Goal: Transaction & Acquisition: Obtain resource

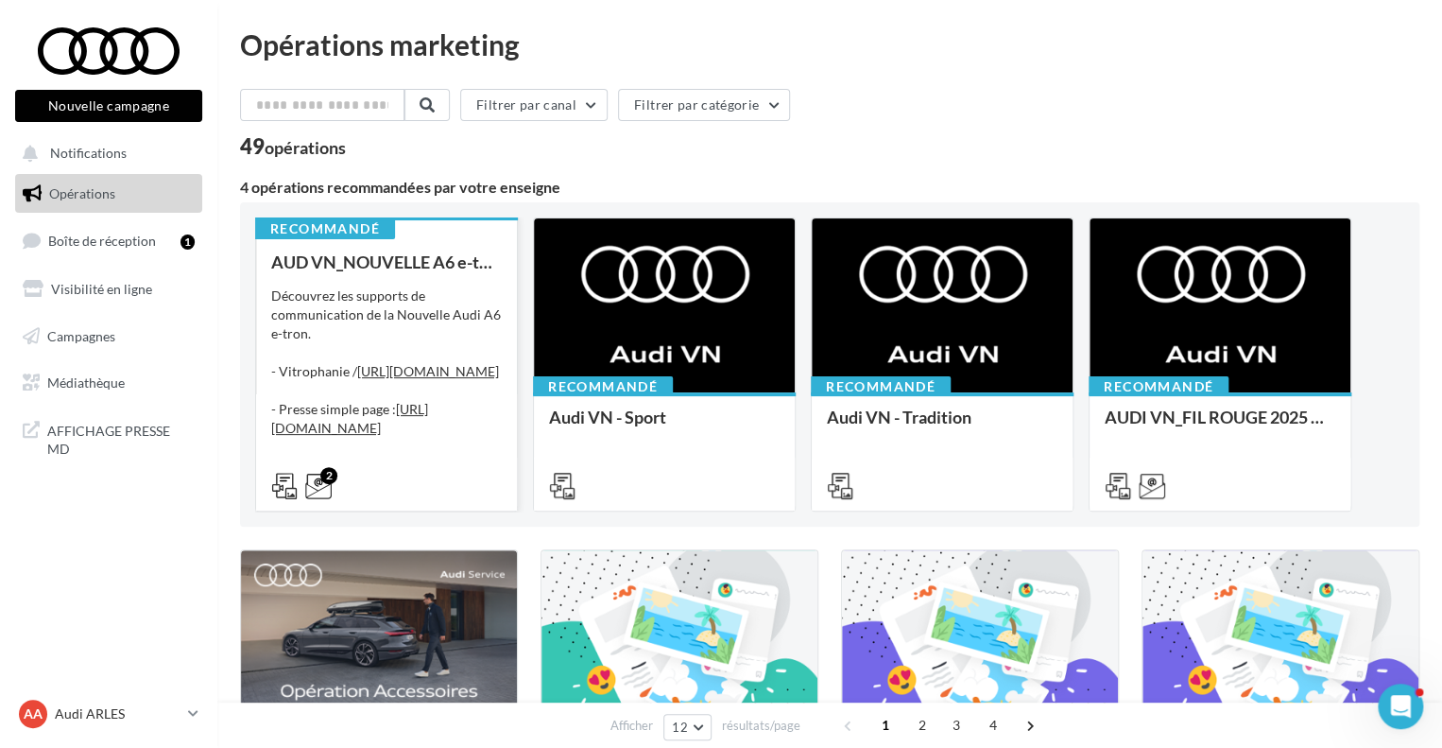
click at [492, 275] on div "AUD VN_NOUVELLE A6 e-tron Découvrez les supports de communication de la Nouvell…" at bounding box center [386, 372] width 231 height 241
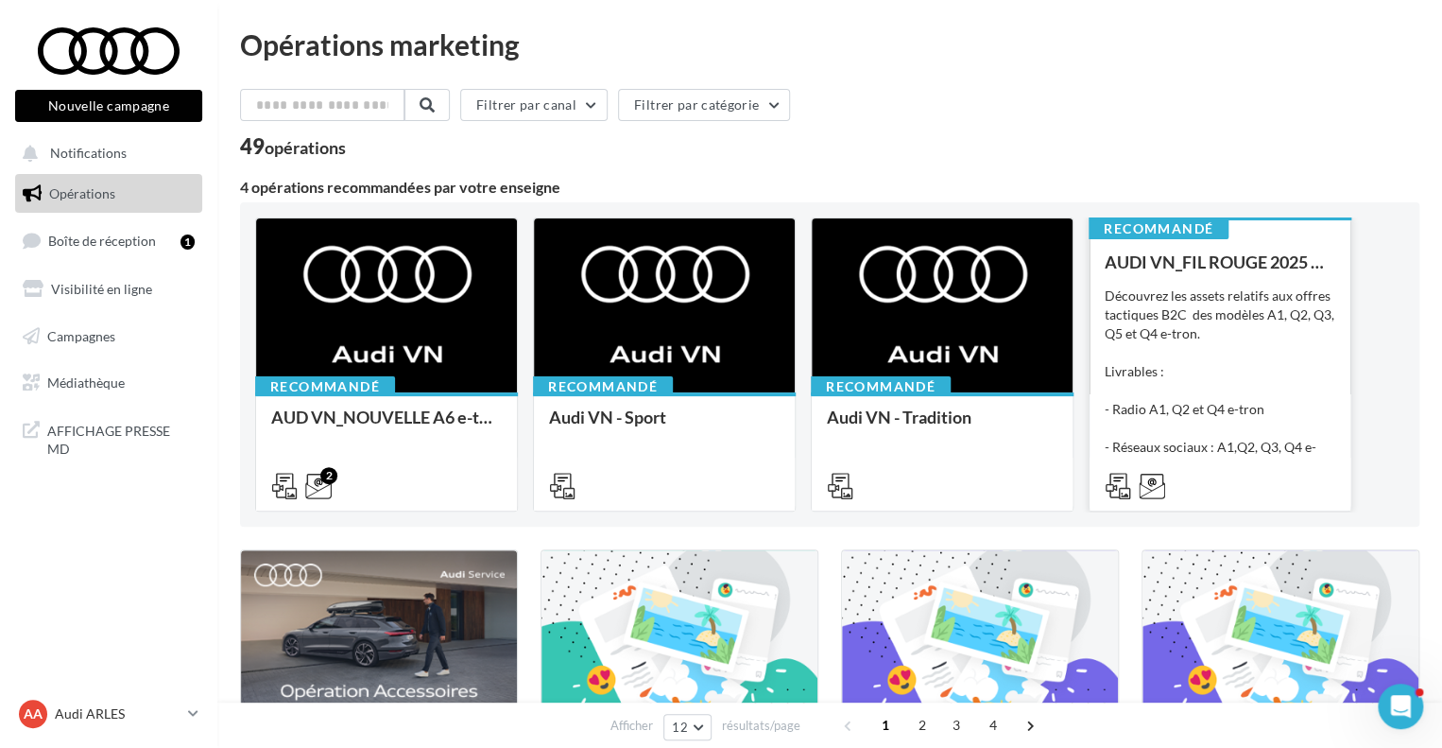
click at [1206, 363] on div "Découvrez les assets relatifs aux offres tactiques B2C des modèles A1, Q2, Q3, …" at bounding box center [1220, 380] width 231 height 189
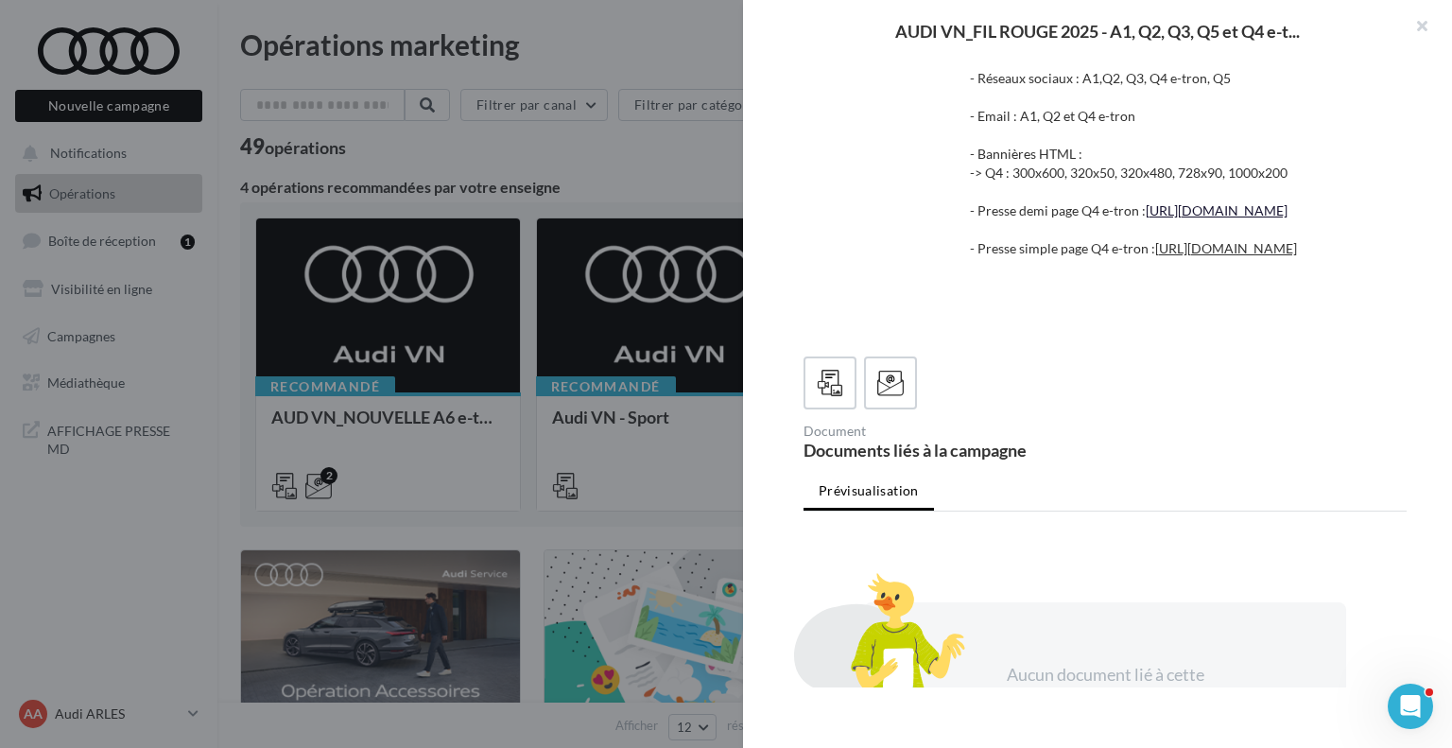
scroll to position [142, 0]
click at [899, 398] on icon at bounding box center [890, 384] width 27 height 27
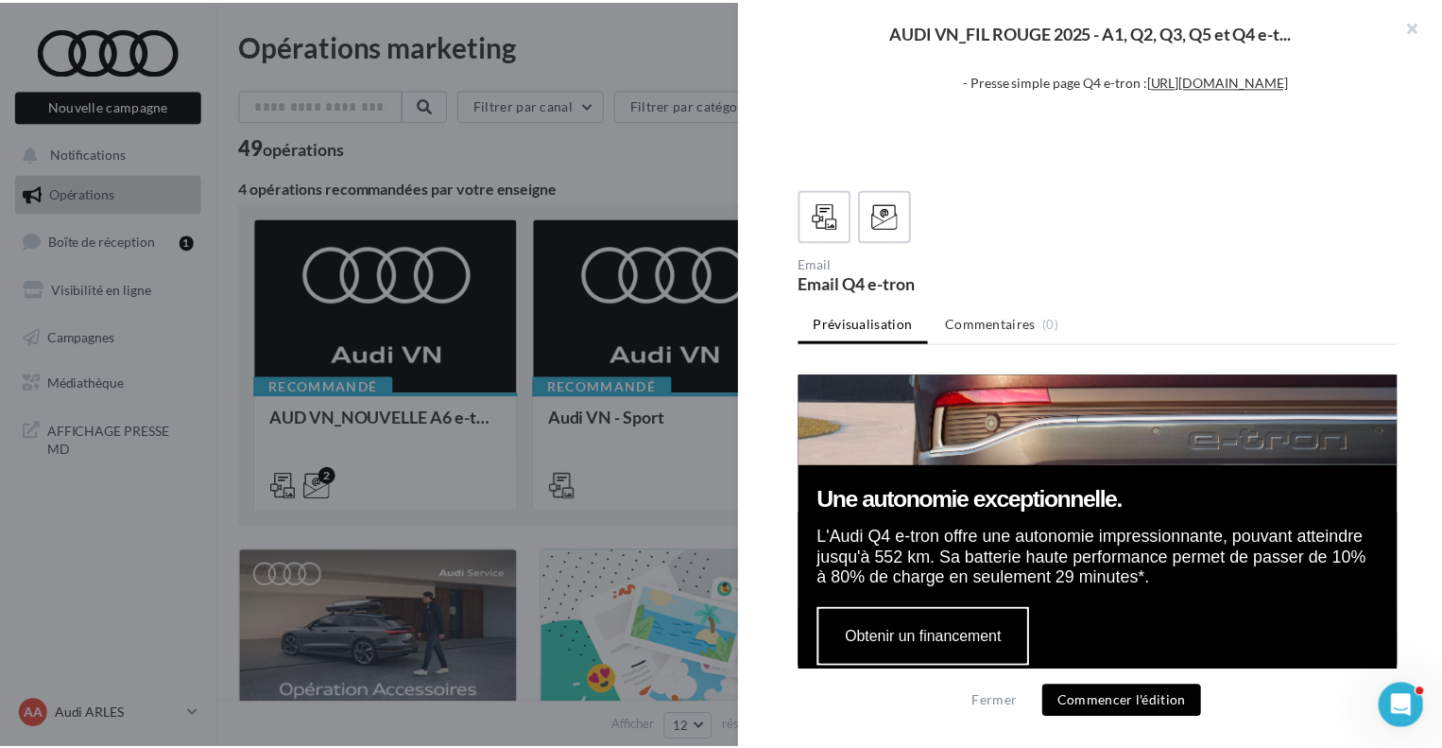
scroll to position [1425, 0]
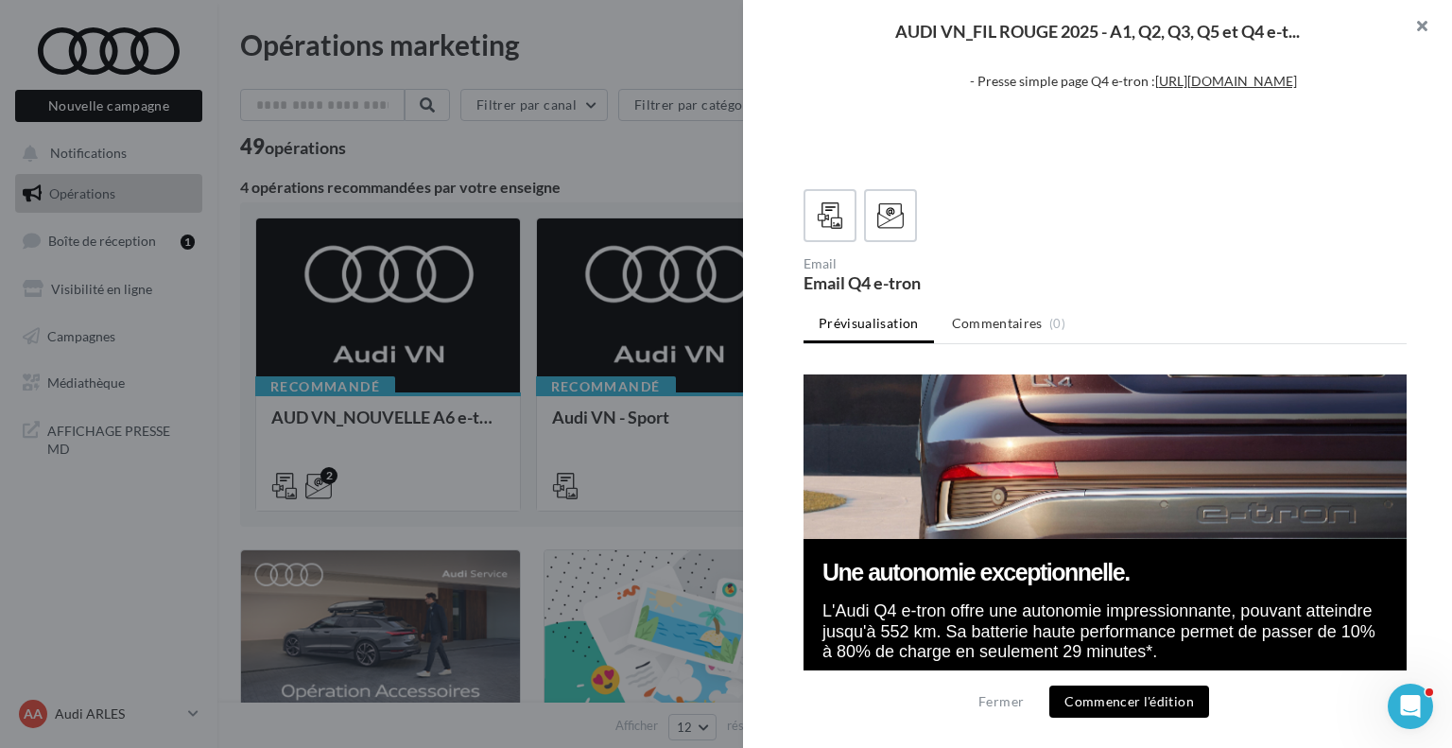
click at [1423, 18] on button "button" at bounding box center [1414, 28] width 76 height 57
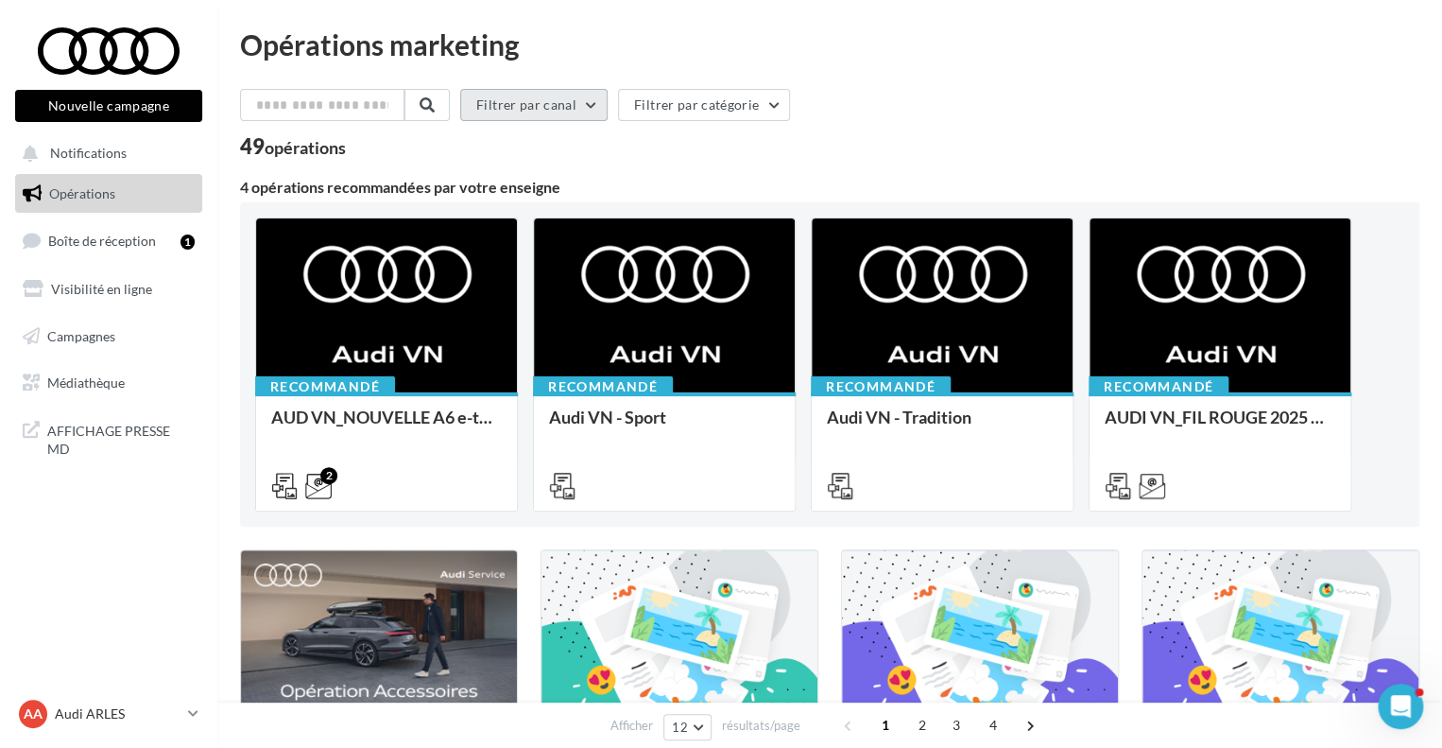
click at [533, 105] on button "Filtrer par canal" at bounding box center [533, 105] width 147 height 32
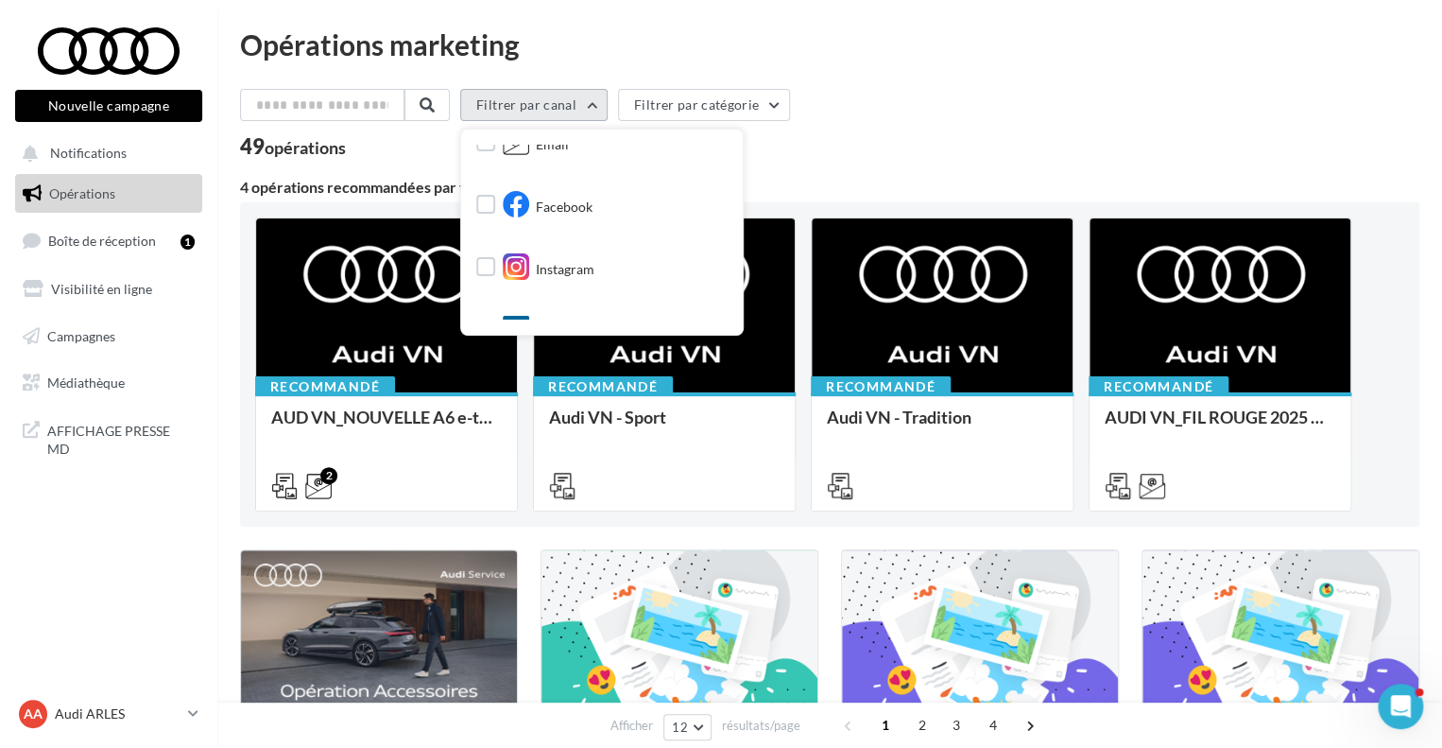
scroll to position [142, 0]
click at [573, 261] on span "Instagram" at bounding box center [565, 261] width 59 height 19
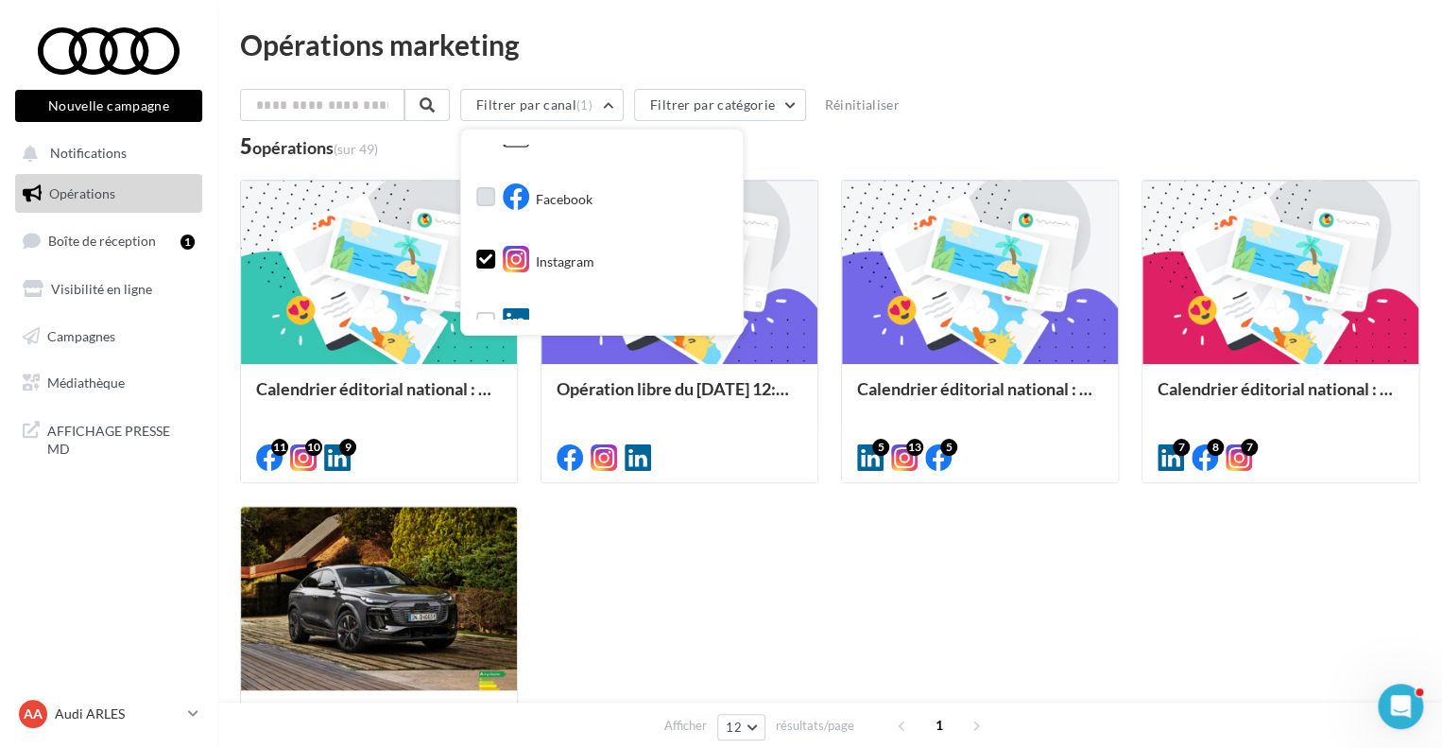
click at [566, 207] on span "Facebook" at bounding box center [564, 199] width 57 height 19
click at [1042, 129] on div "Filtrer par canal (2) Tous les canaux Document Email Facebook Instagram Post Li…" at bounding box center [830, 123] width 1180 height 68
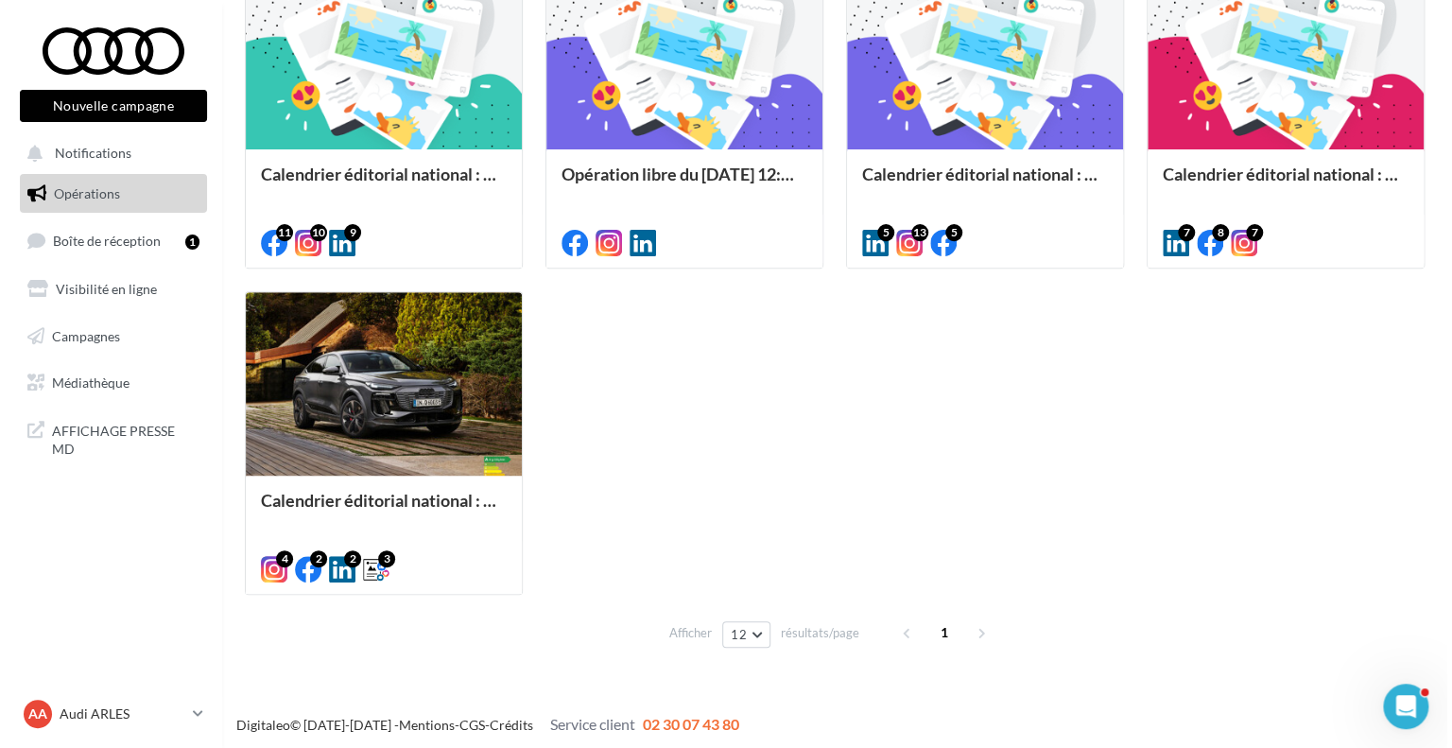
scroll to position [217, 0]
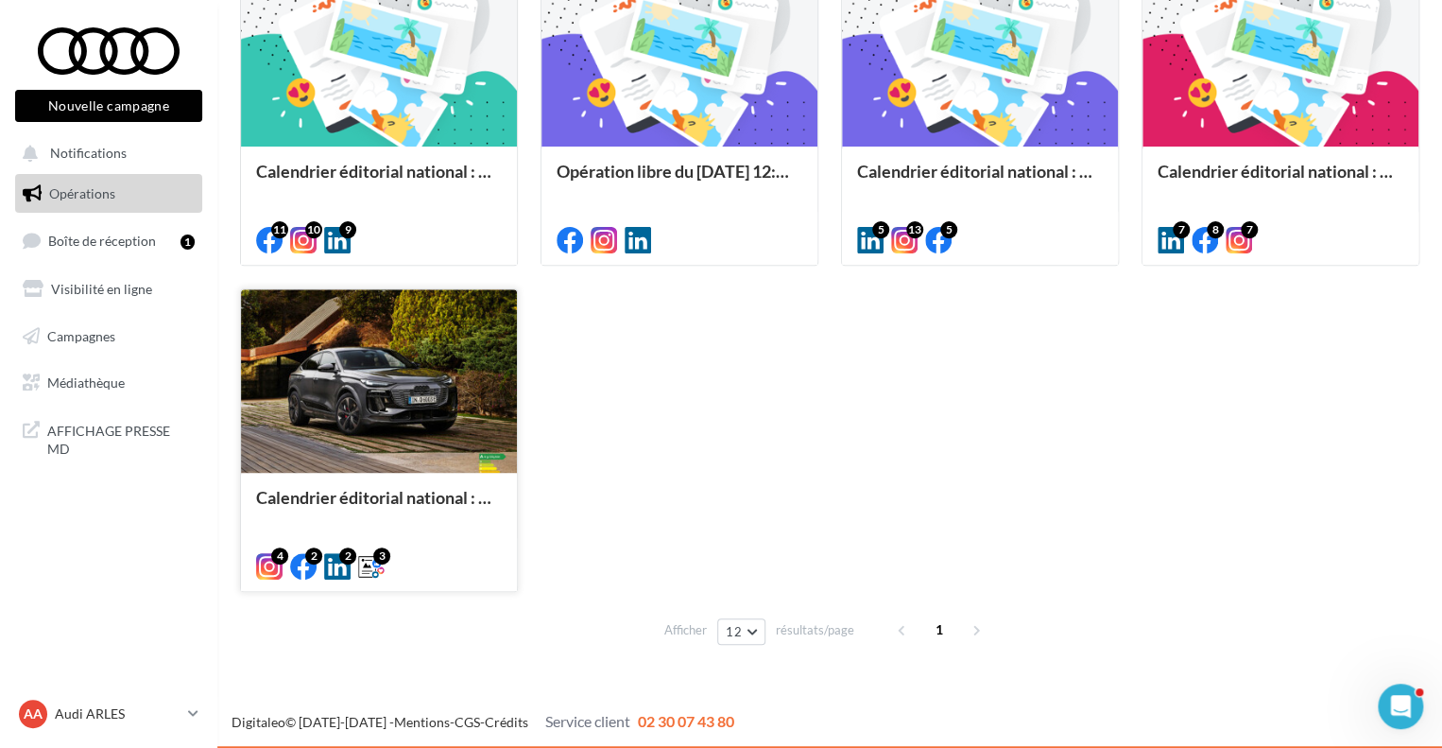
click at [348, 415] on div at bounding box center [379, 381] width 276 height 185
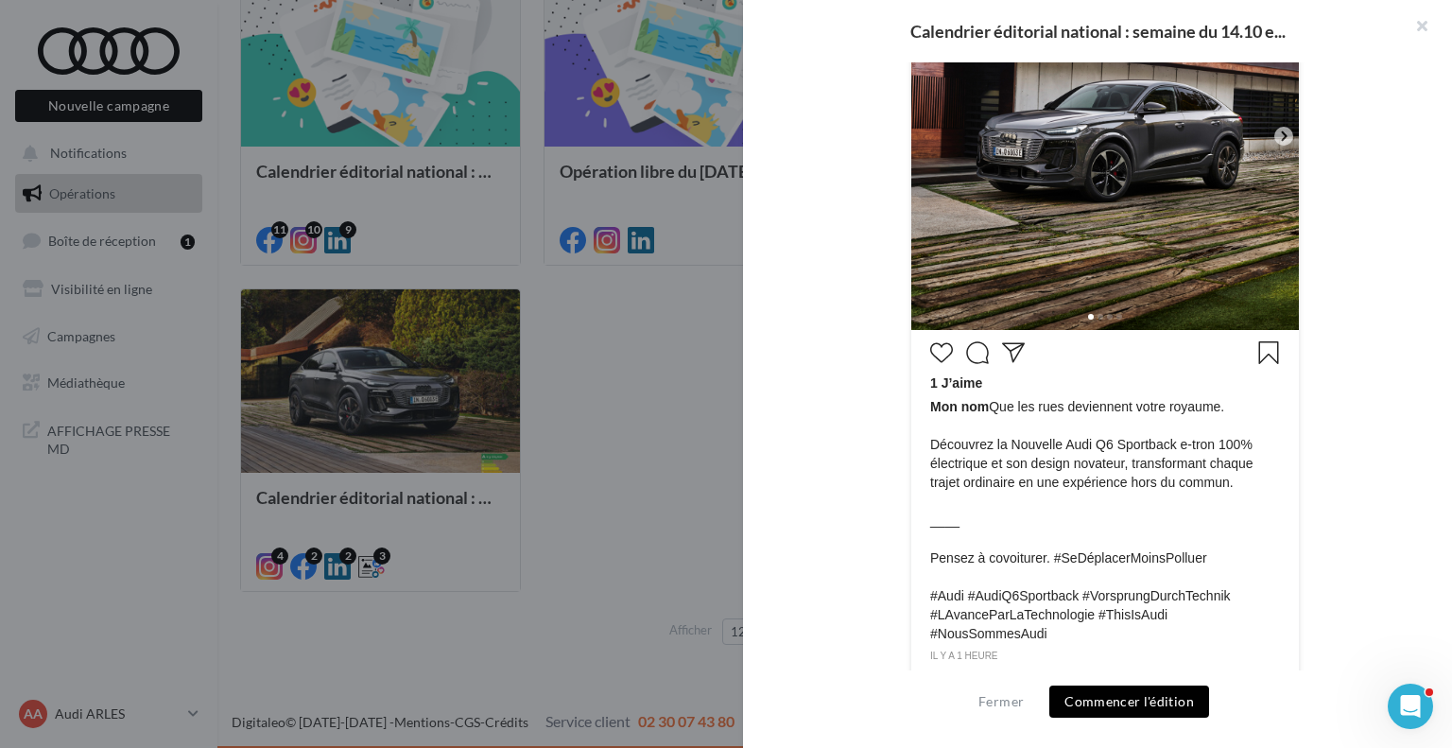
scroll to position [550, 0]
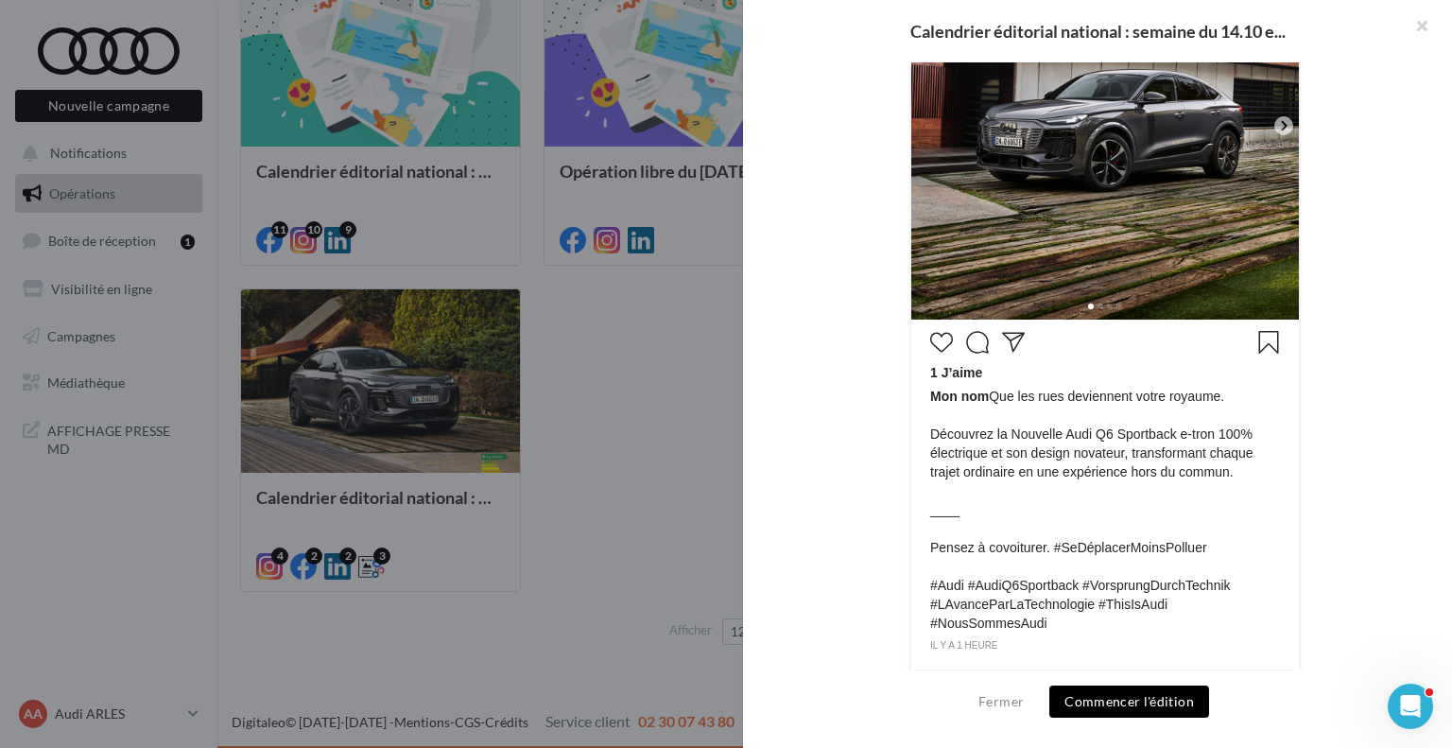
click at [1112, 701] on button "Commencer l'édition" at bounding box center [1129, 701] width 160 height 32
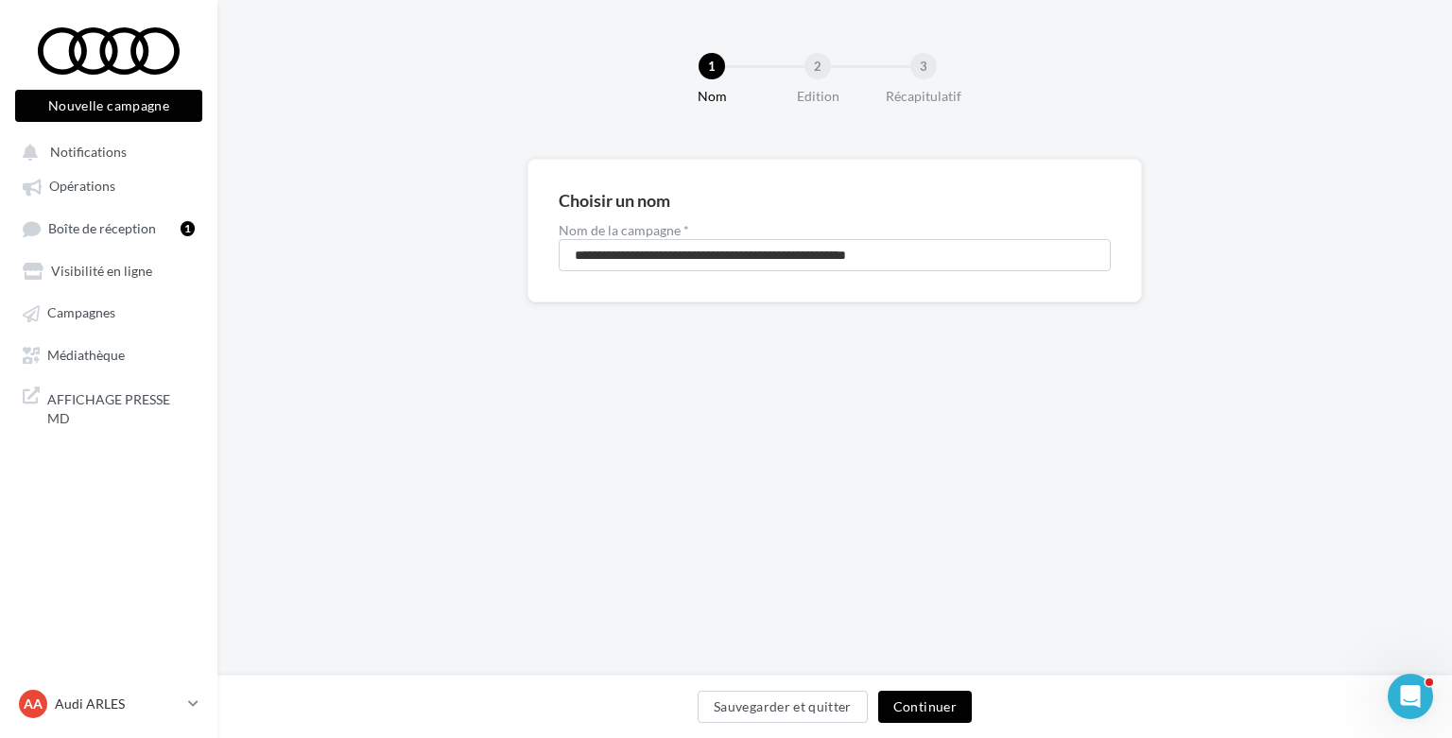
click at [820, 60] on div "2" at bounding box center [817, 66] width 26 height 26
click at [938, 725] on div "Sauvegarder et quitter Continuer" at bounding box center [835, 711] width 1204 height 40
click at [942, 702] on button "Continuer" at bounding box center [925, 707] width 94 height 32
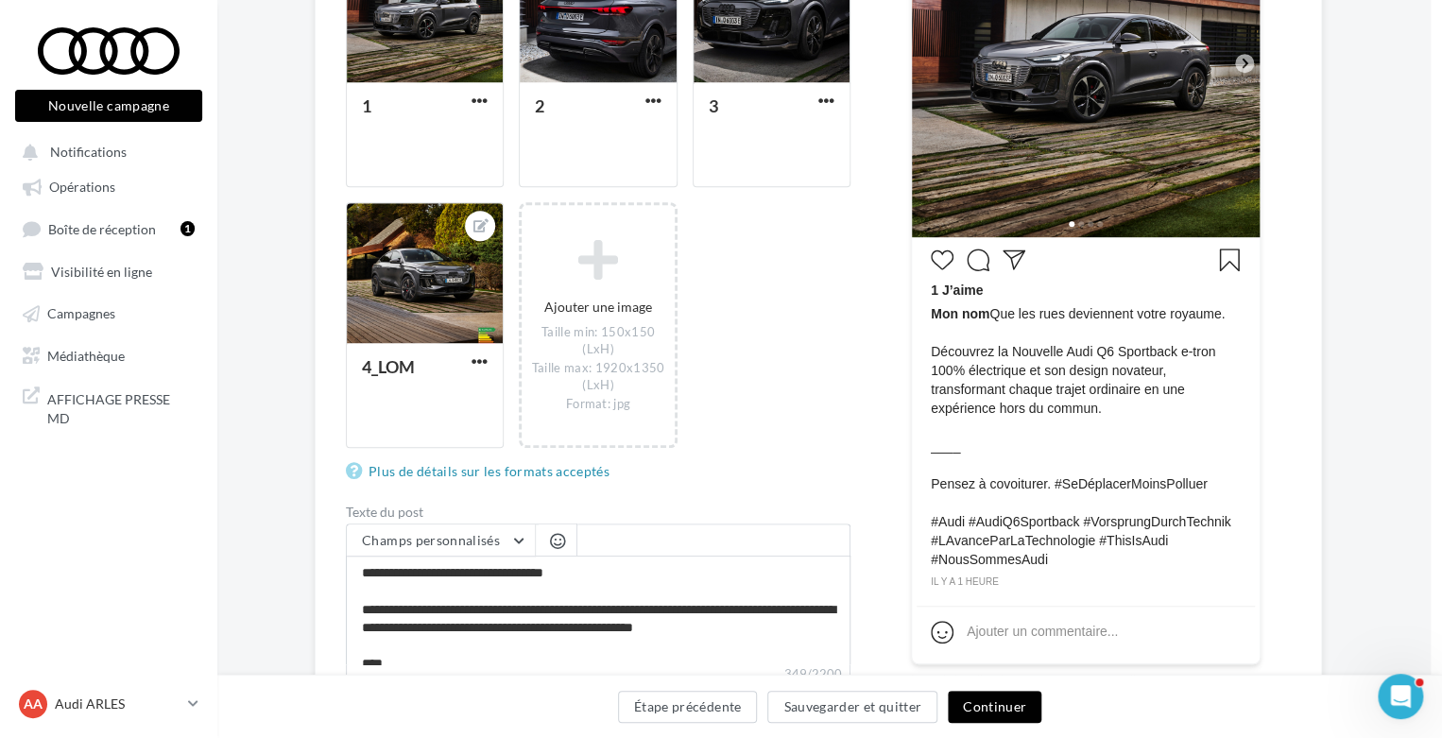
scroll to position [423, 11]
click at [86, 322] on link "Campagnes" at bounding box center [108, 312] width 195 height 34
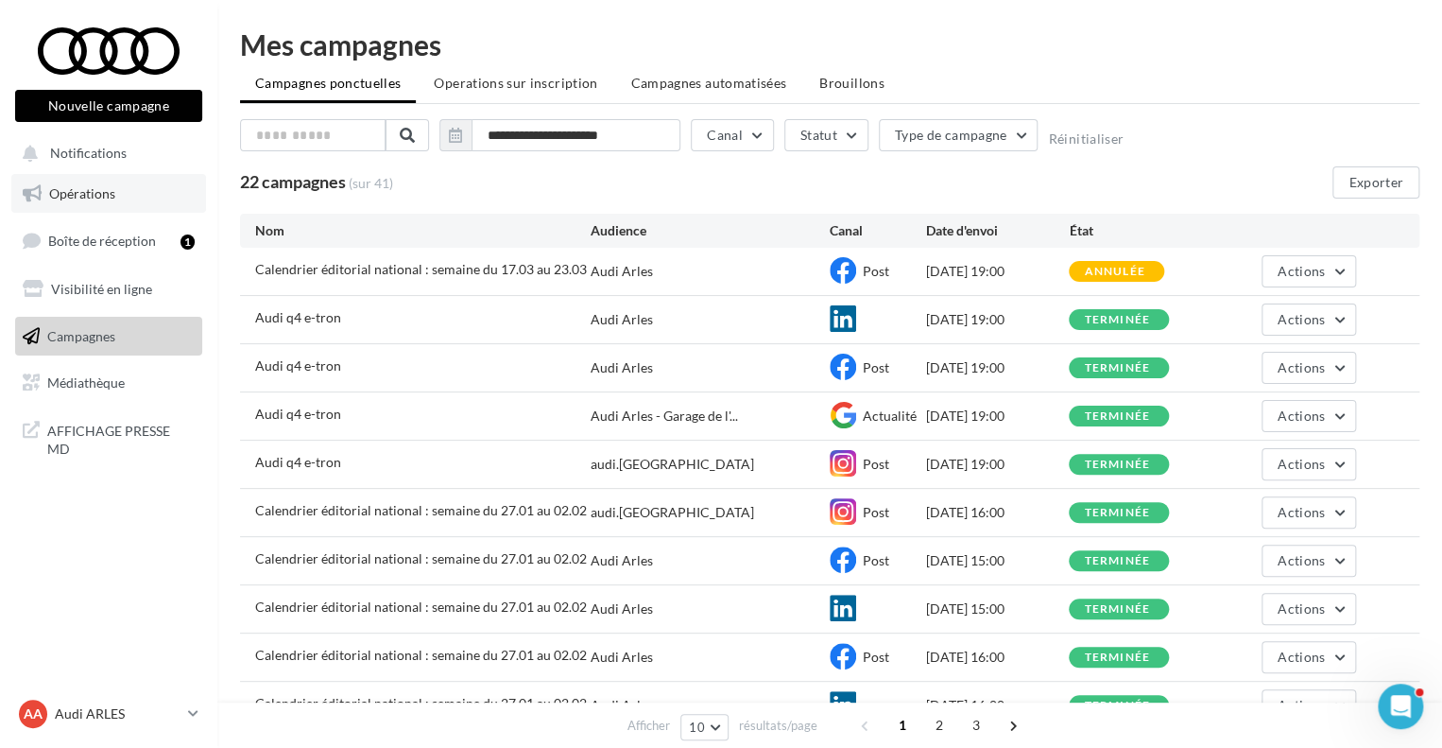
click at [106, 187] on span "Opérations" at bounding box center [82, 193] width 66 height 16
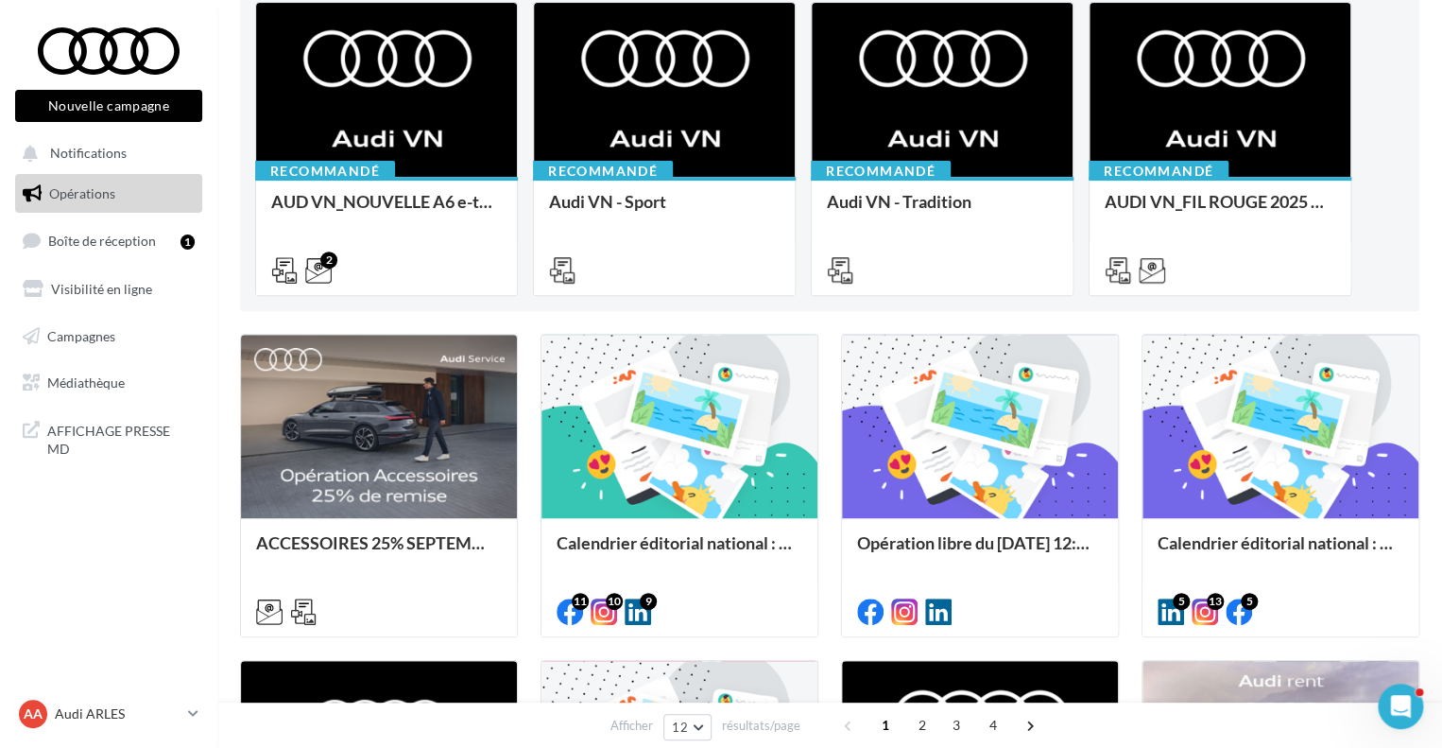
scroll to position [210, 0]
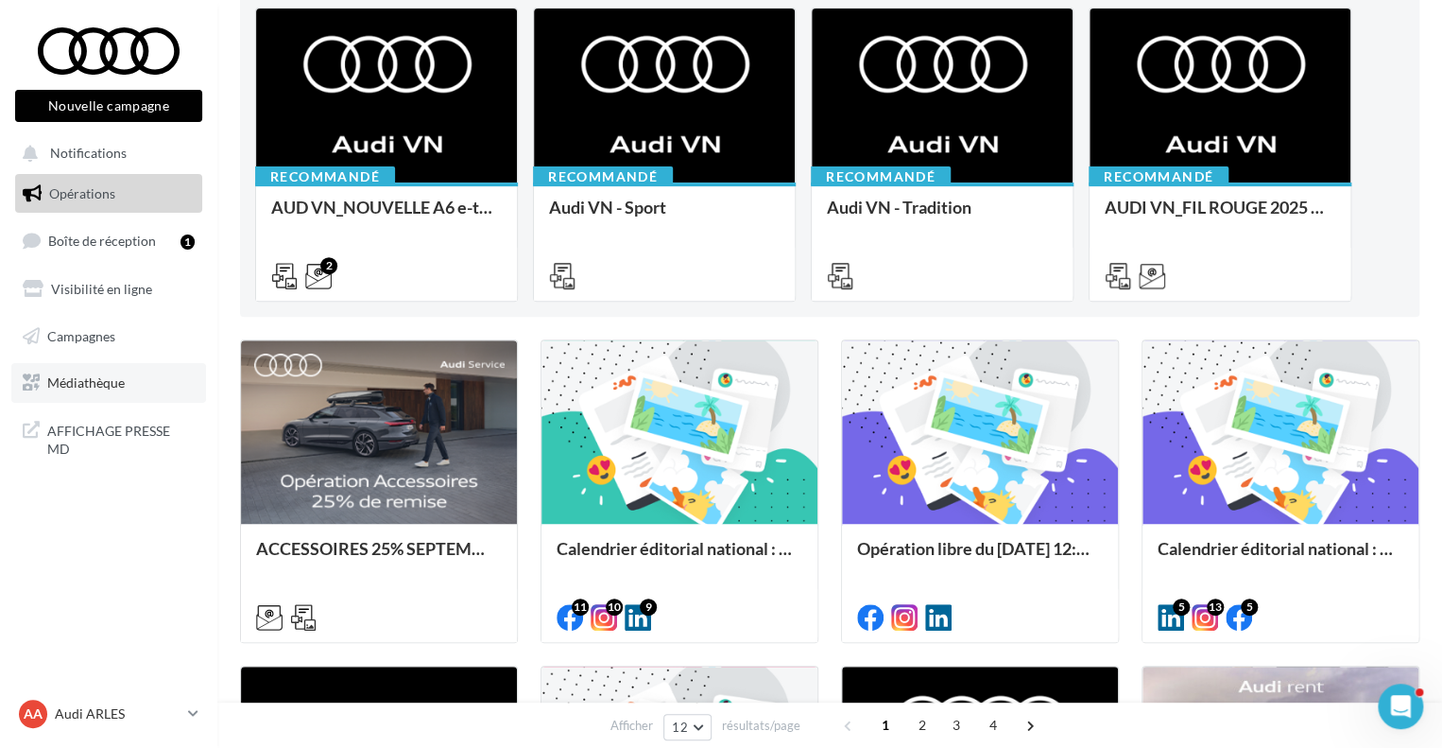
click at [65, 378] on span "Médiathèque" at bounding box center [86, 382] width 78 height 16
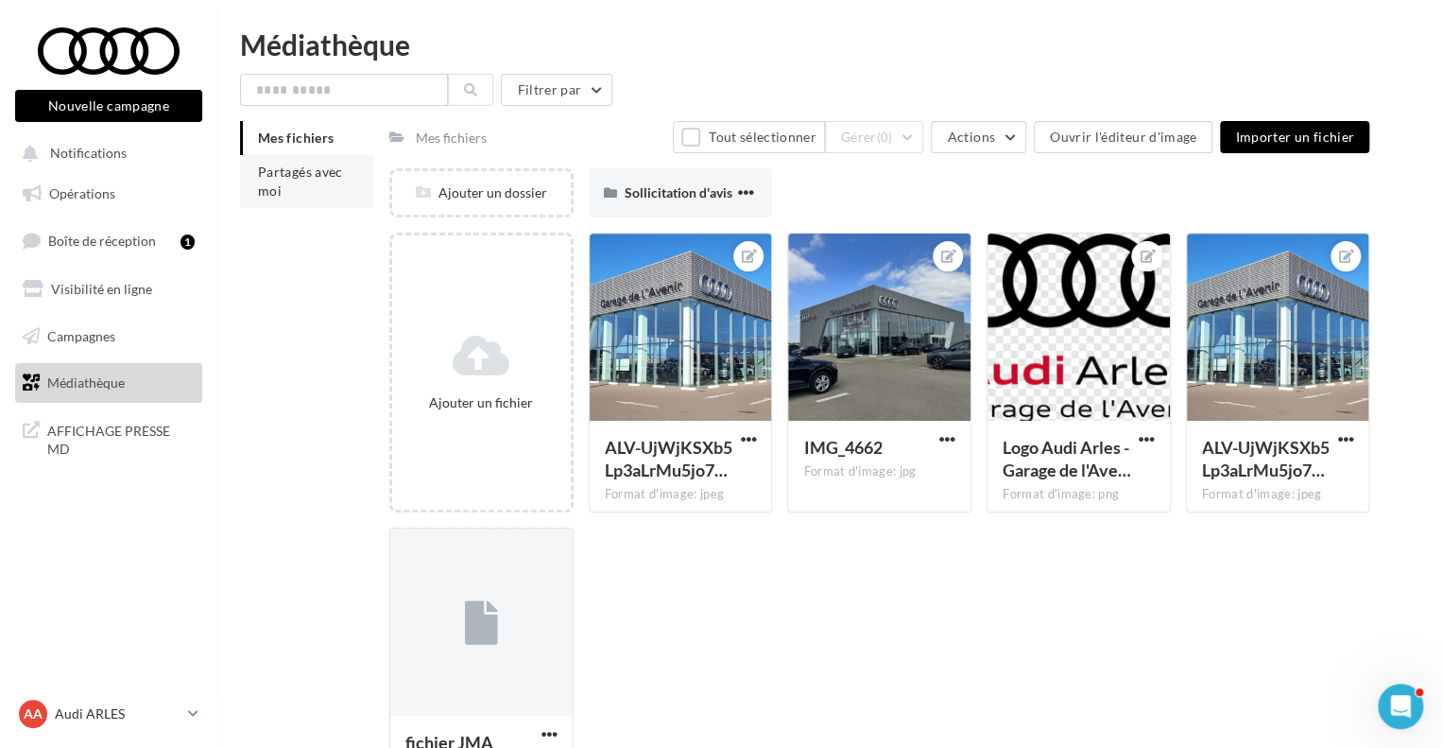
click at [292, 188] on li "Partagés avec moi" at bounding box center [307, 181] width 134 height 53
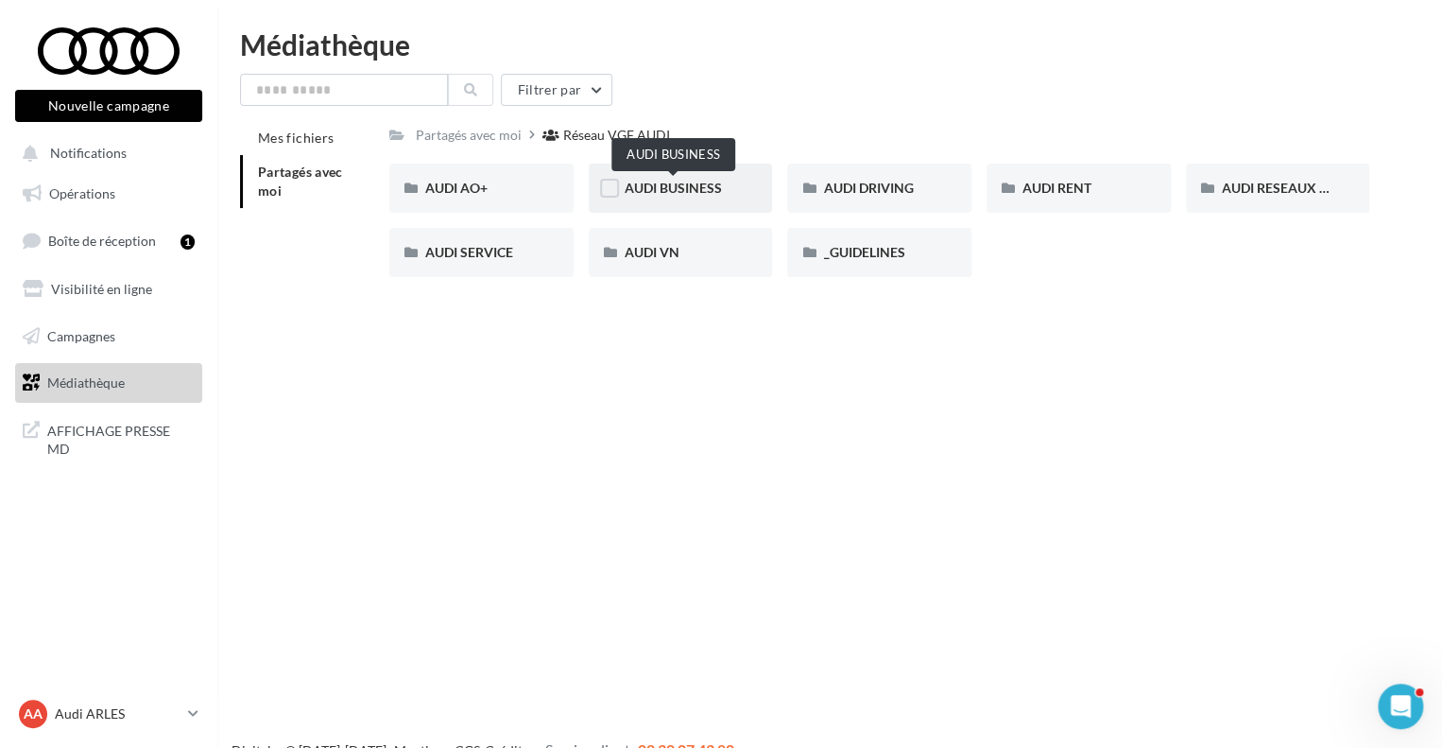
click at [662, 184] on span "AUDI BUSINESS" at bounding box center [673, 188] width 97 height 16
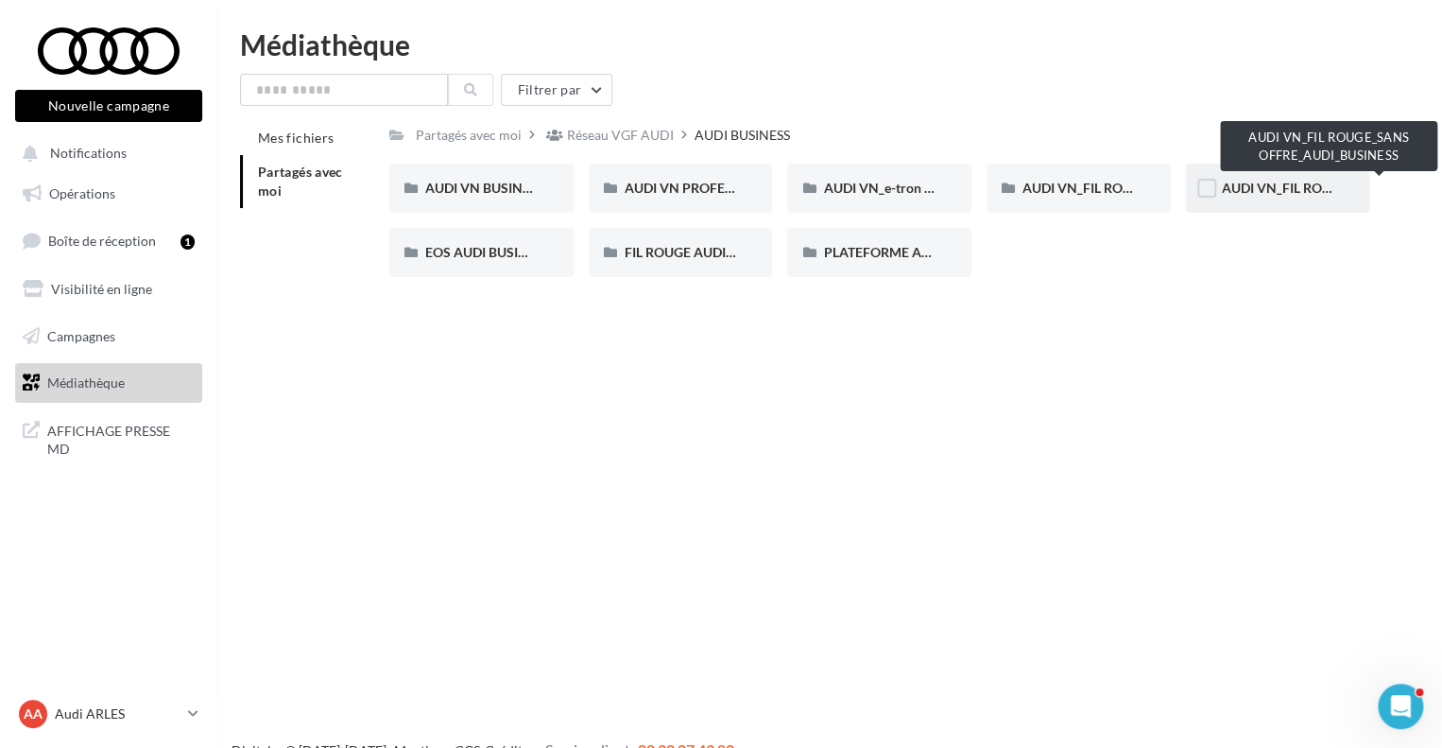
click at [1255, 181] on span "AUDI VN_FIL ROUGE_SANS OFFRE_AUDI_BUSINESS" at bounding box center [1381, 188] width 318 height 16
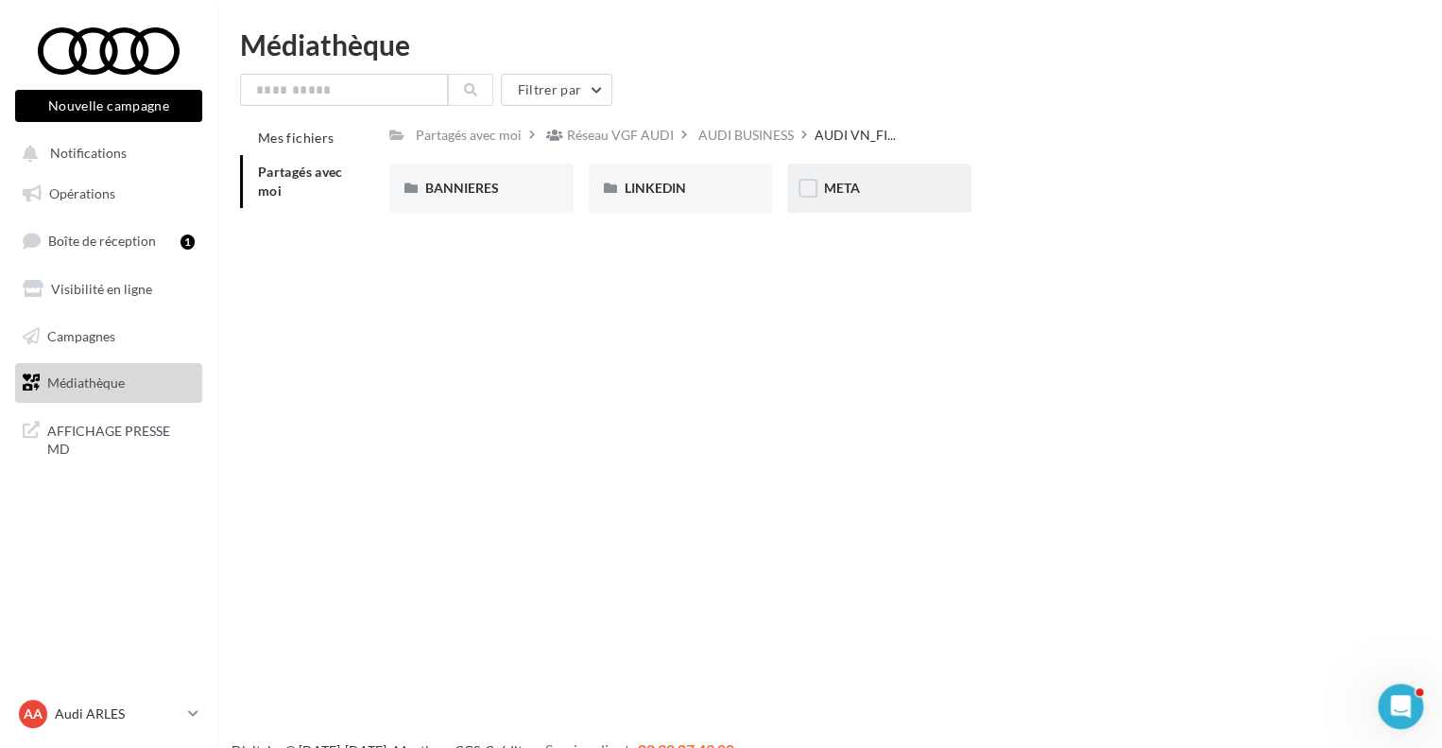
click at [882, 191] on div "META" at bounding box center [879, 188] width 112 height 19
click at [638, 193] on span "Nouvelle A6 e-tron" at bounding box center [681, 188] width 112 height 16
click at [498, 193] on div "POSTLINK" at bounding box center [481, 188] width 112 height 19
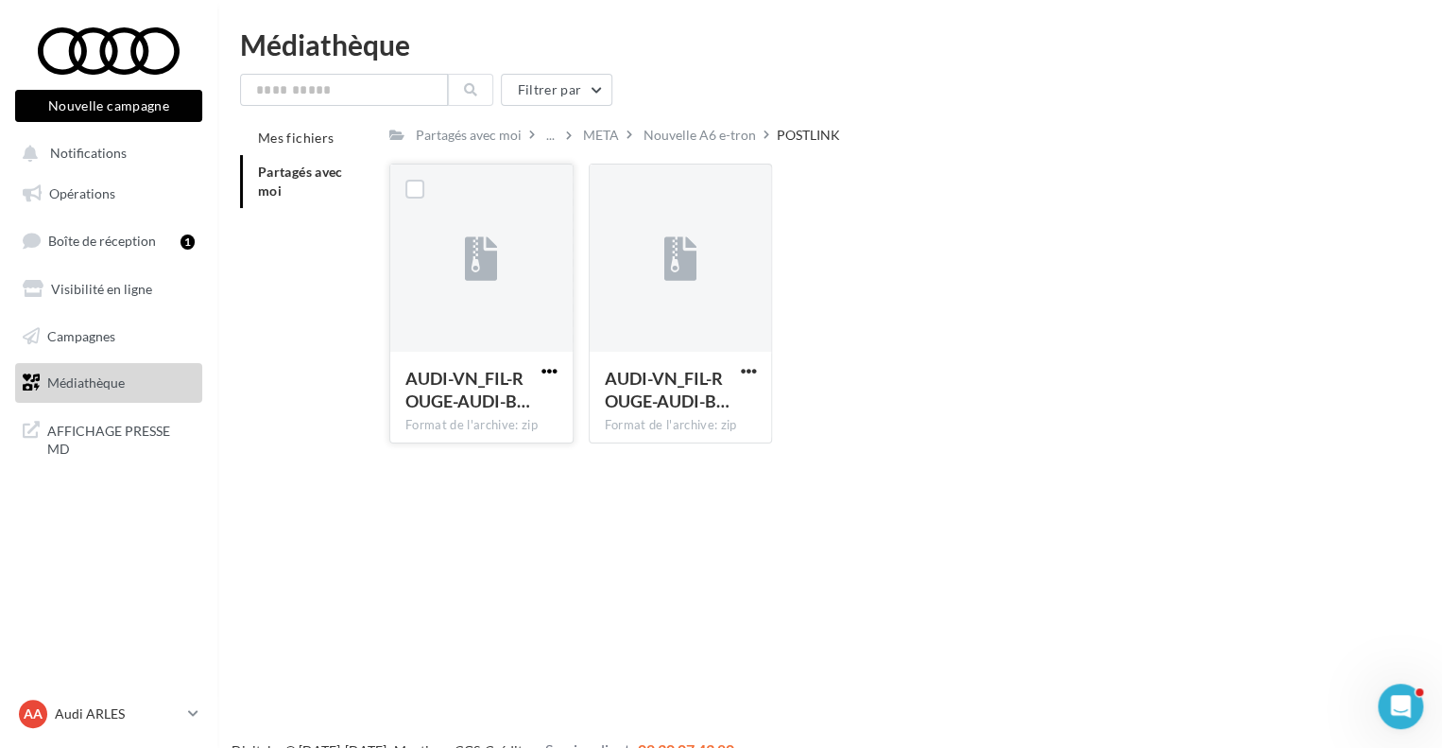
click at [544, 369] on span "button" at bounding box center [550, 371] width 16 height 16
click at [518, 398] on button "Télécharger" at bounding box center [466, 408] width 189 height 49
click at [285, 192] on li "Partagés avec moi" at bounding box center [307, 181] width 134 height 53
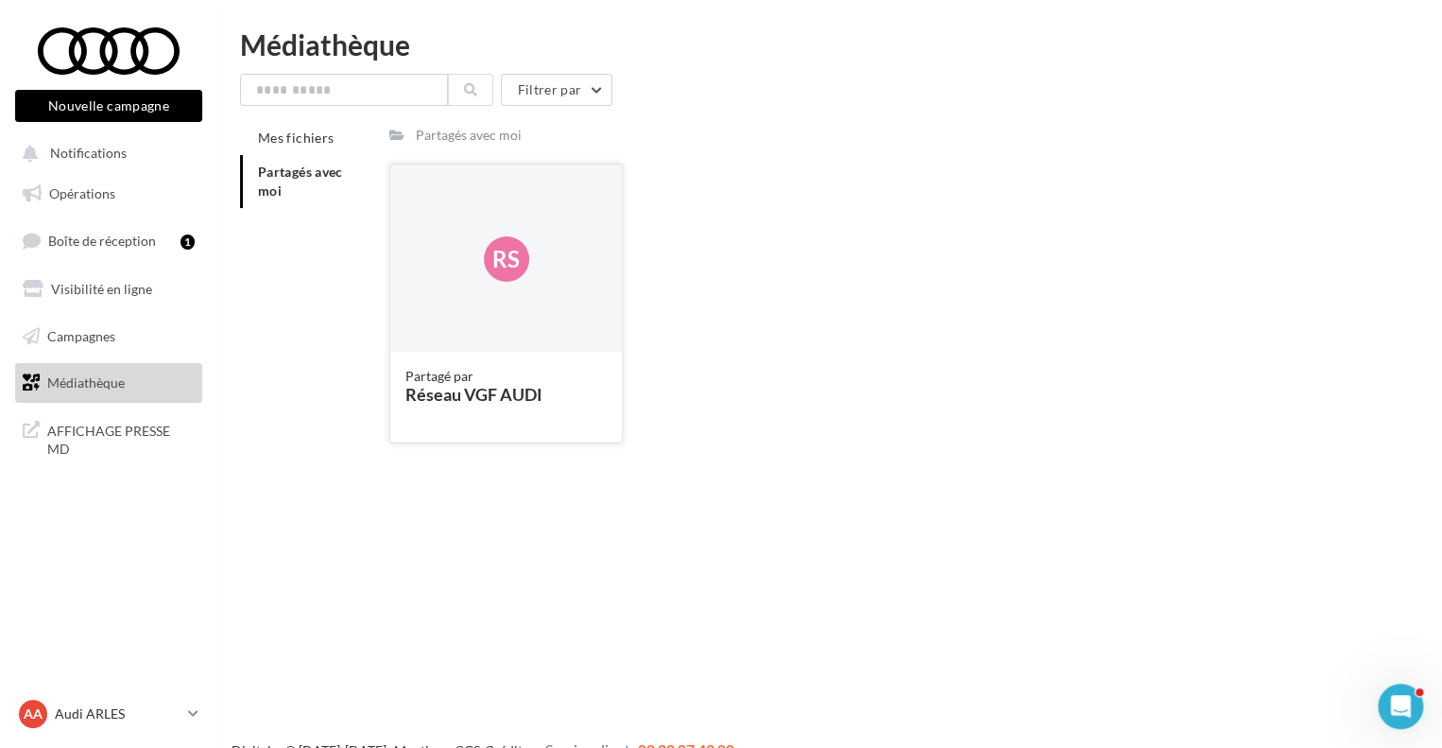
click at [504, 279] on div "Rs" at bounding box center [506, 258] width 45 height 45
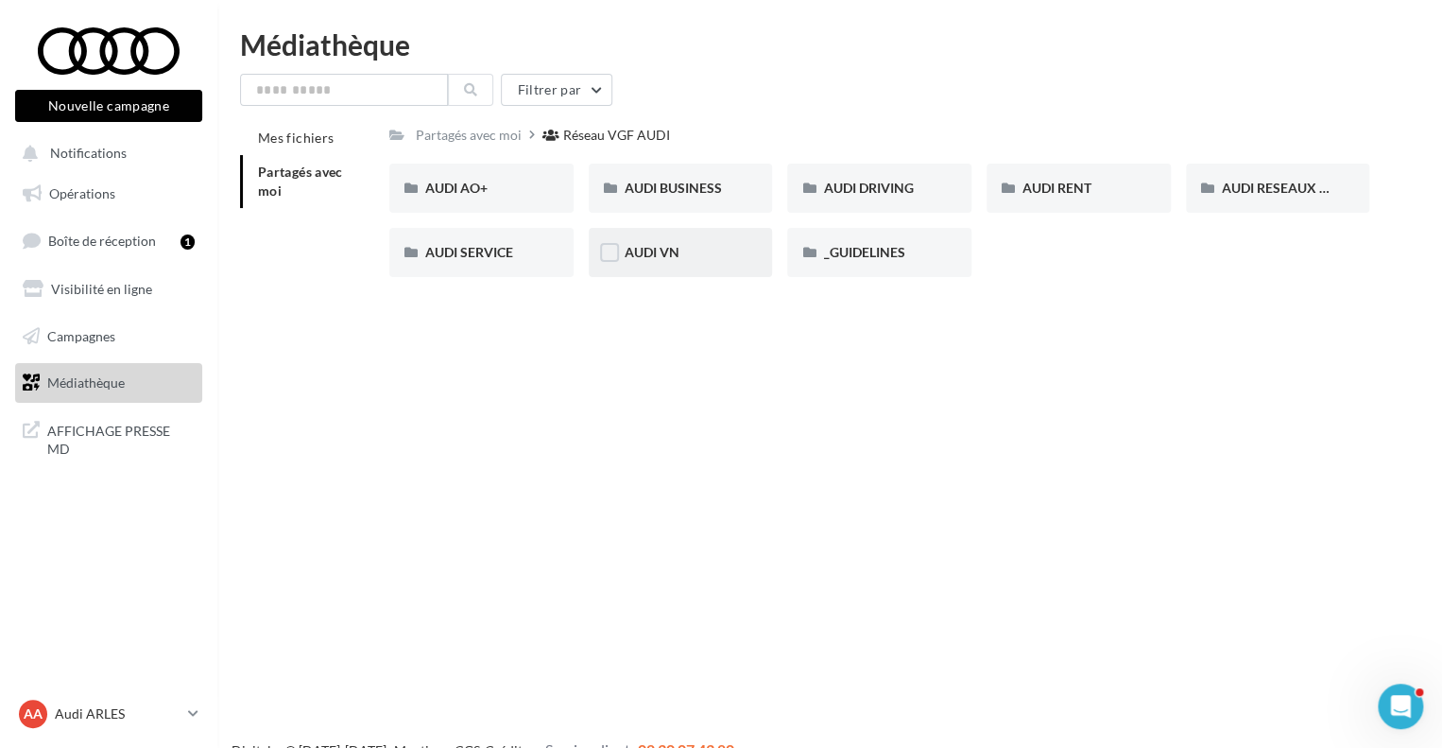
click at [674, 268] on div "AUDI VN" at bounding box center [681, 252] width 184 height 49
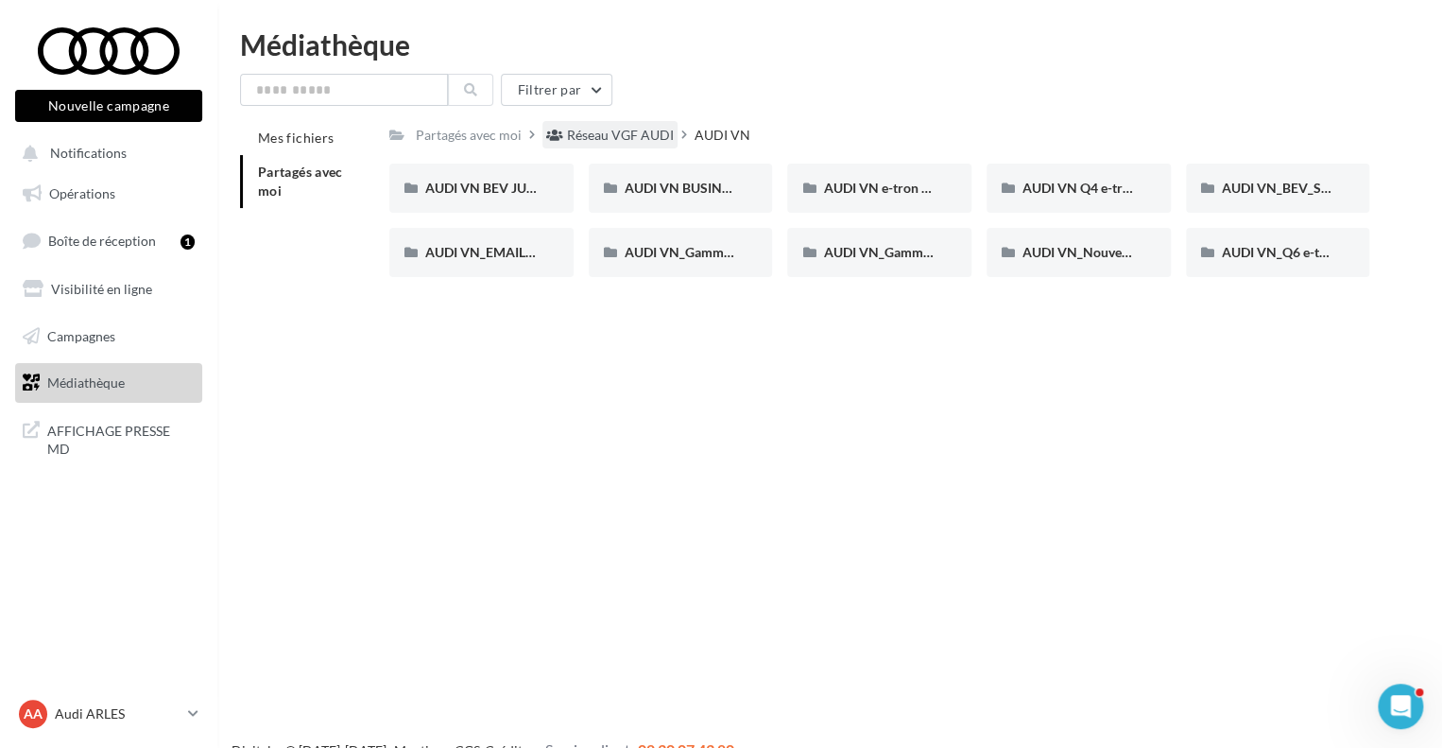
click at [625, 137] on div "Réseau VGF AUDI" at bounding box center [620, 135] width 107 height 19
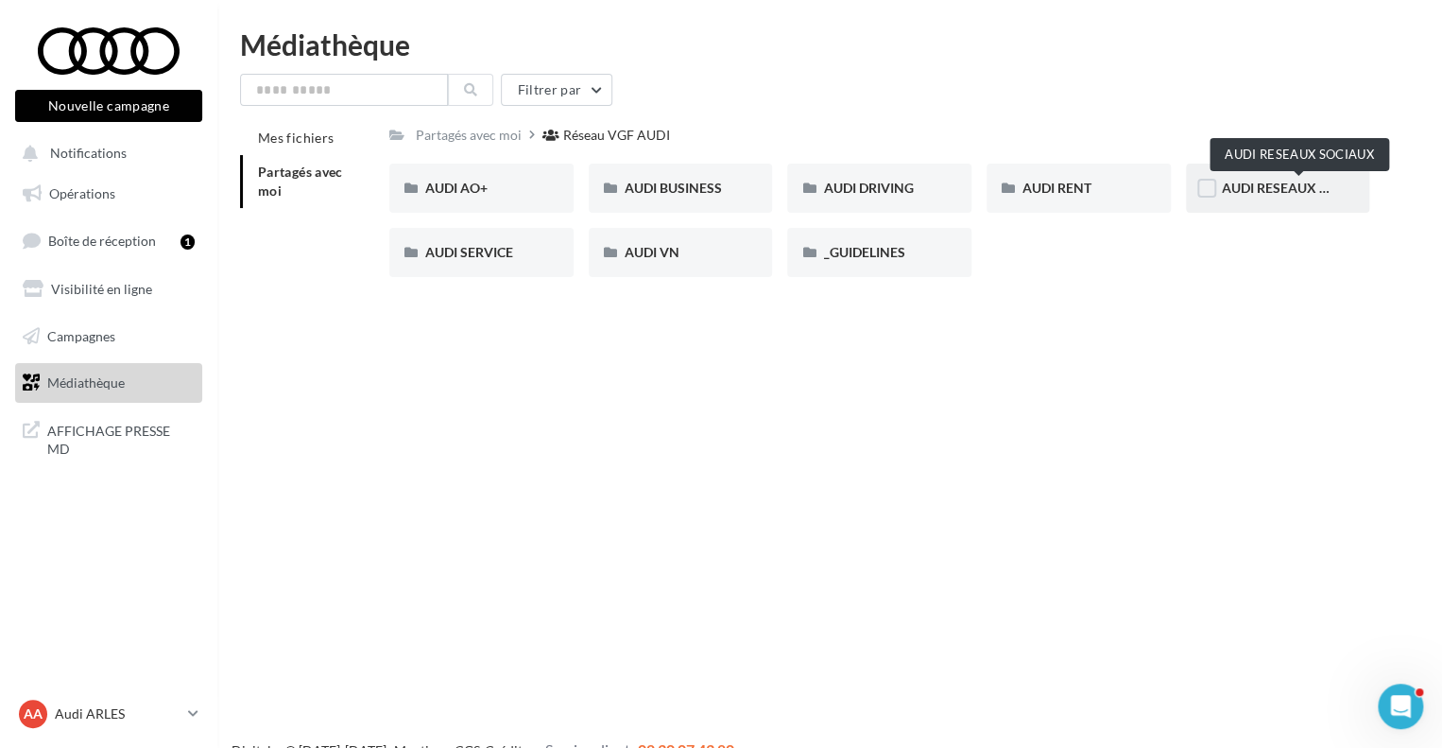
click at [1245, 196] on span "AUDI RESEAUX SOCIAUX" at bounding box center [1300, 188] width 156 height 16
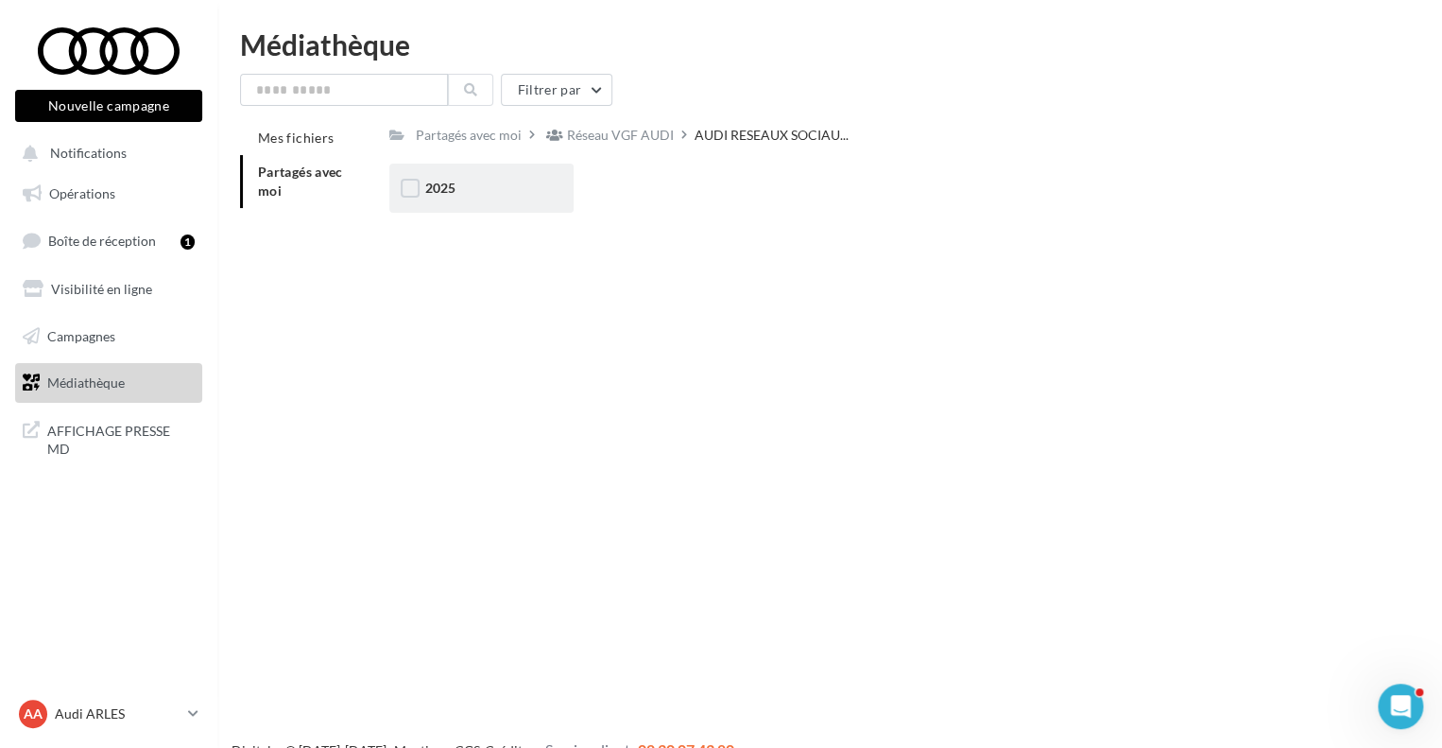
click at [473, 196] on div "2025" at bounding box center [481, 188] width 112 height 19
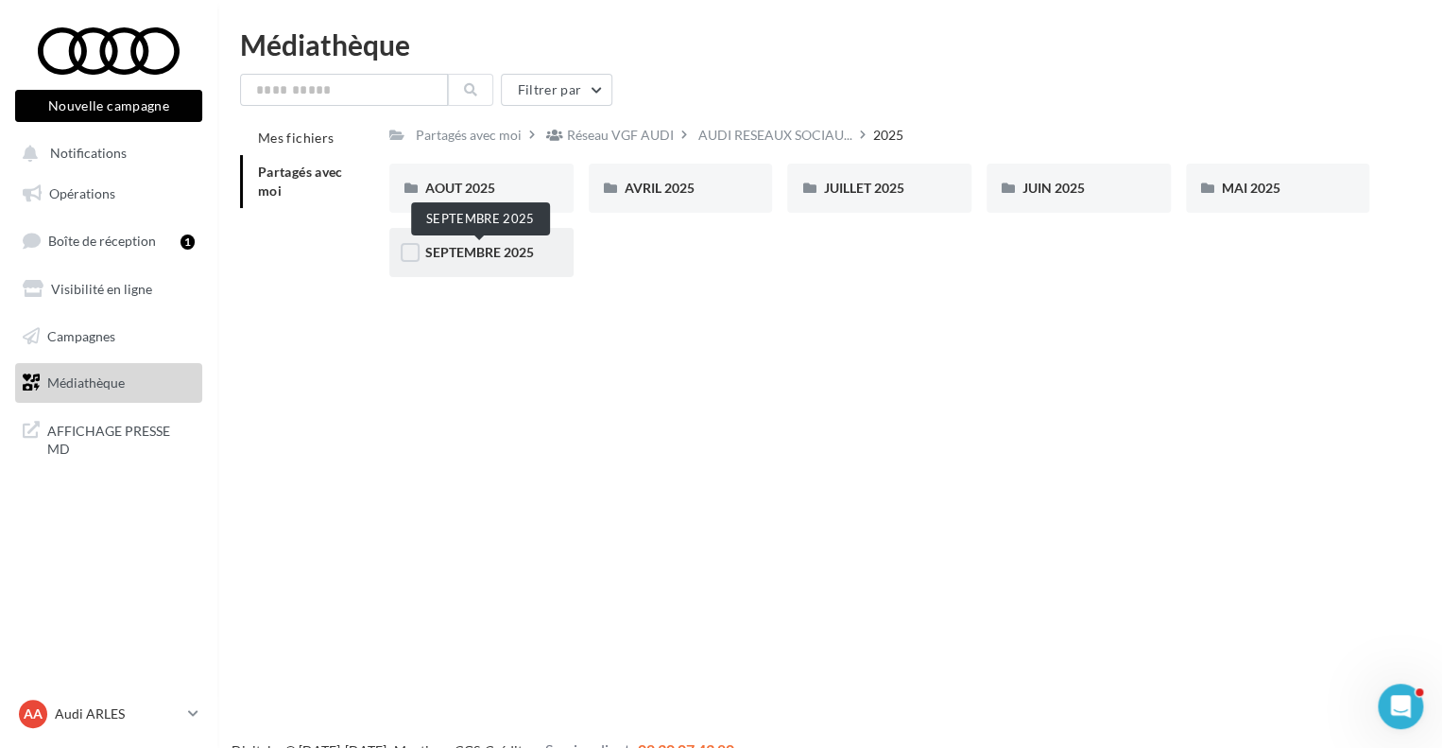
click at [484, 252] on span "SEPTEMBRE 2025" at bounding box center [479, 252] width 109 height 16
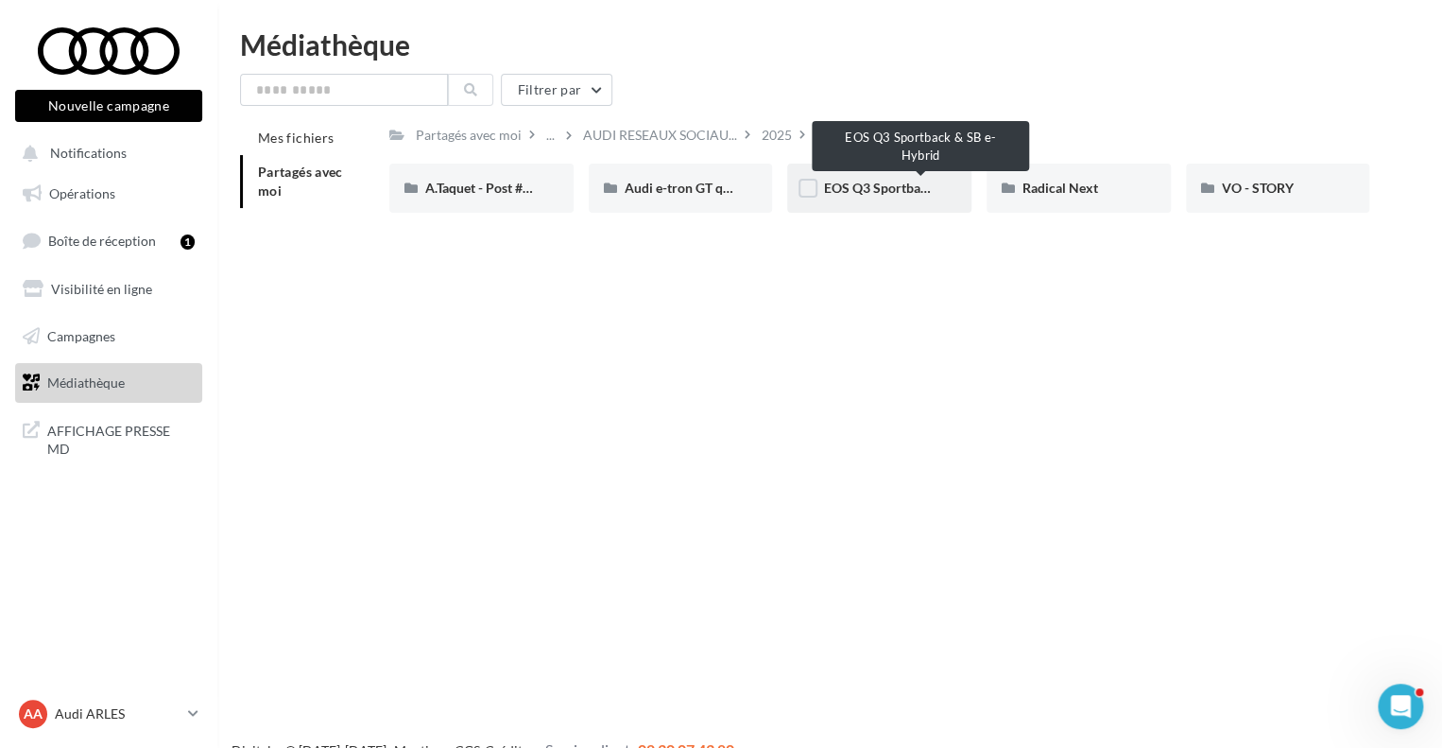
click at [878, 185] on span "EOS Q3 Sportback & SB e-Hybrid" at bounding box center [922, 188] width 198 height 16
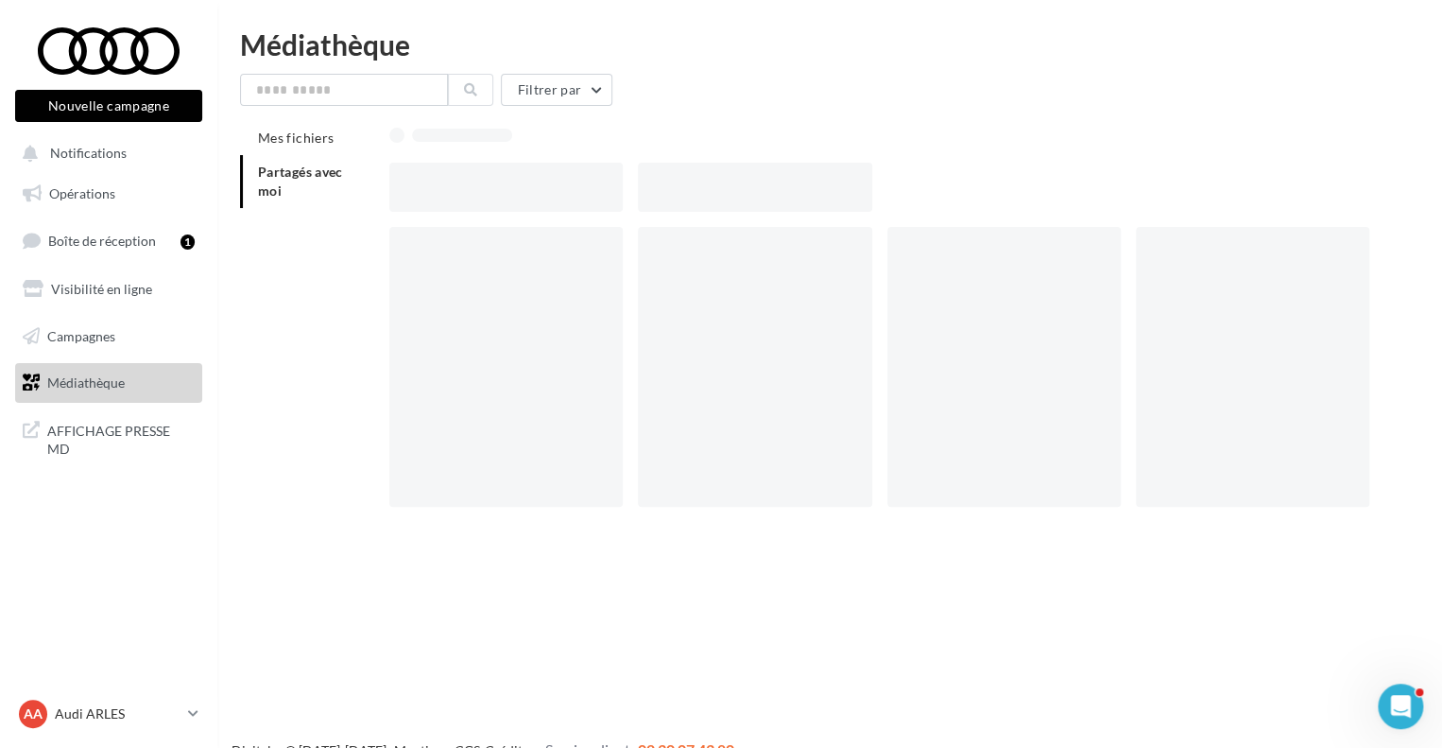
click at [878, 185] on div at bounding box center [762, 187] width 249 height 49
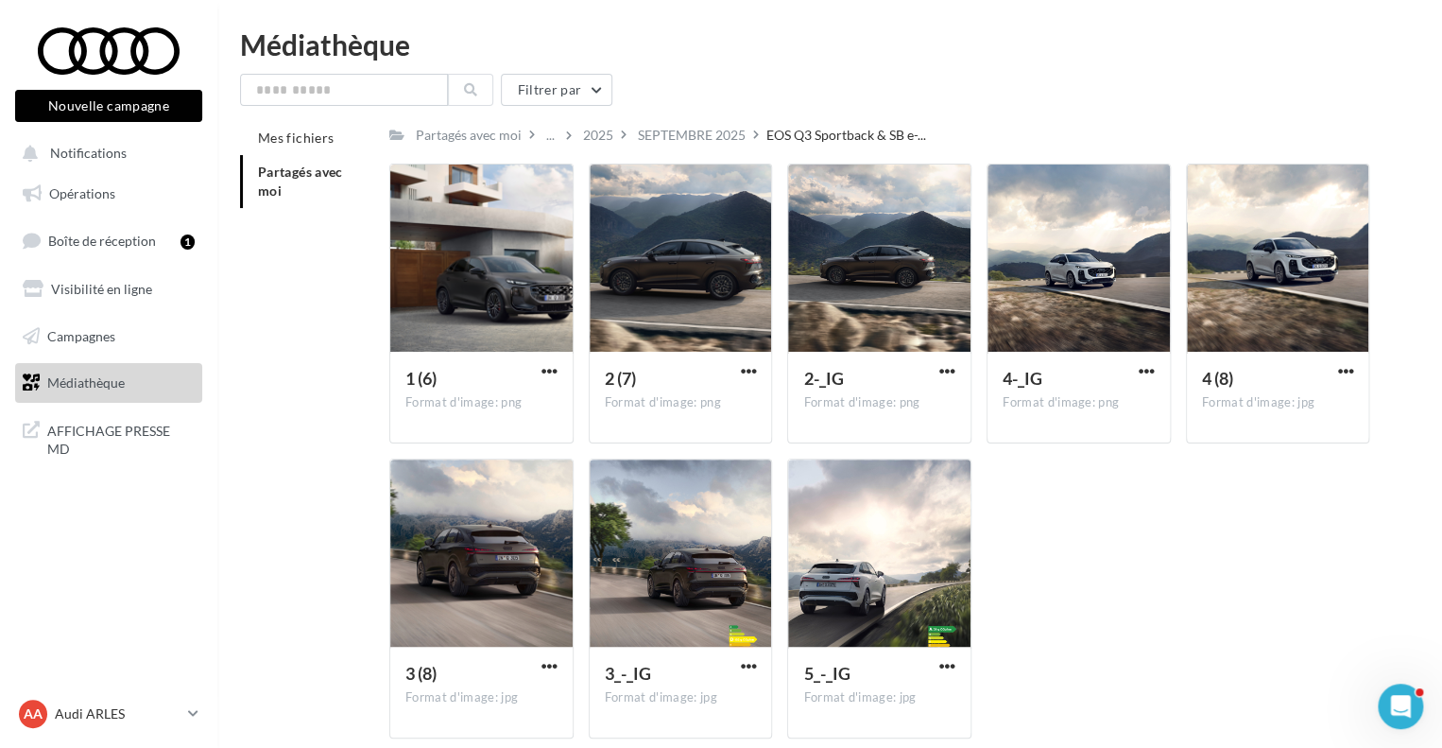
click at [1096, 523] on div "1 (6) Format d'image: png 1 (6) 2 (7) Format d'image: png 2 (7) 2-_IG Format d'…" at bounding box center [886, 459] width 995 height 590
click at [597, 125] on div "2025" at bounding box center [598, 134] width 38 height 27
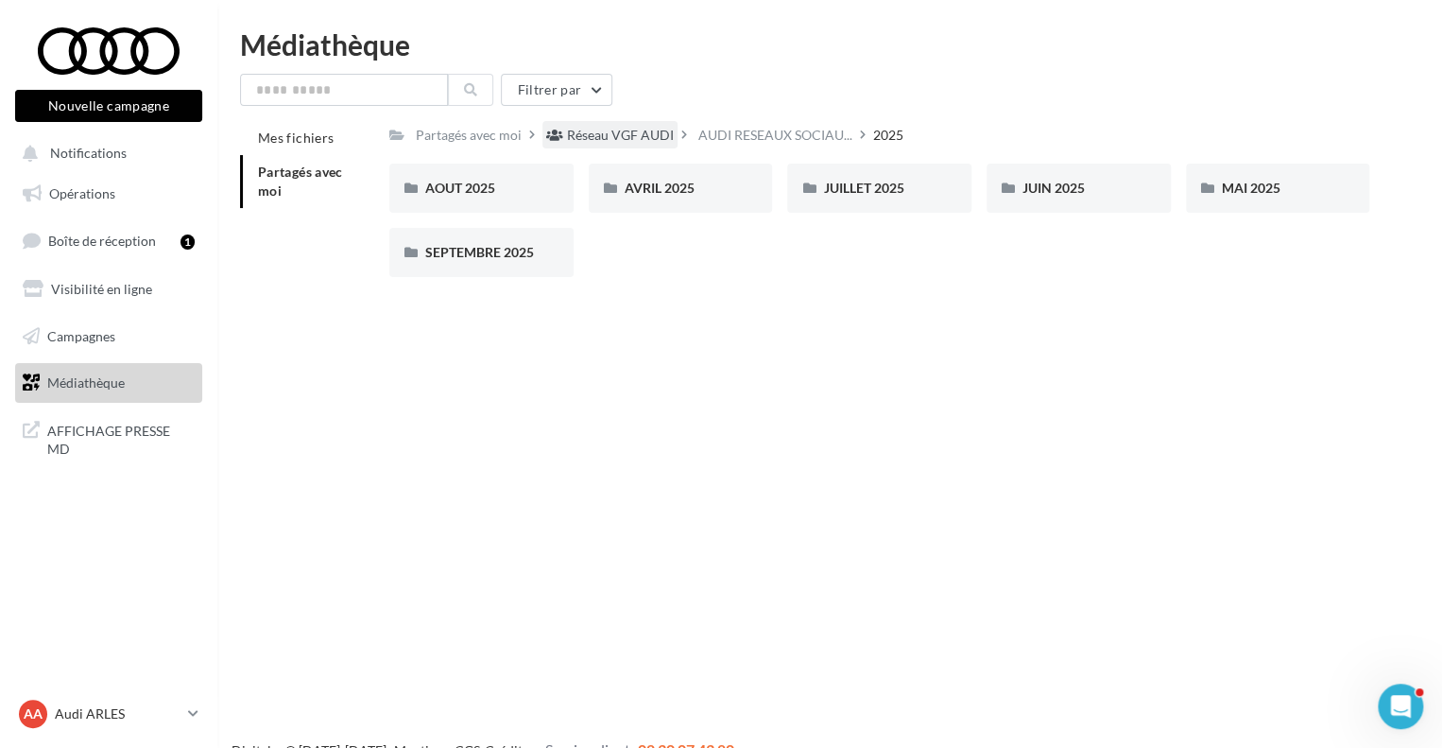
click at [647, 142] on div "Réseau VGF AUDI" at bounding box center [620, 135] width 107 height 19
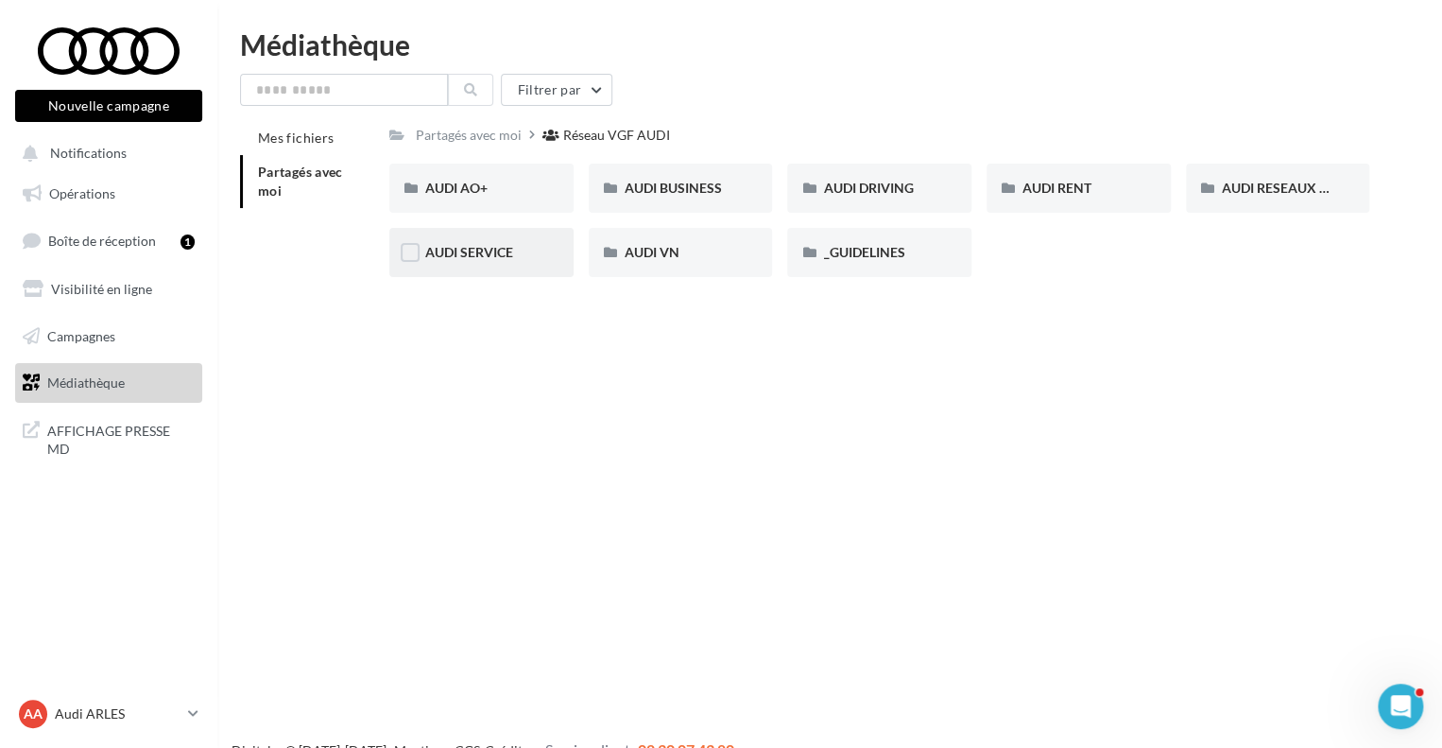
click at [470, 264] on div "AUDI SERVICE" at bounding box center [481, 252] width 184 height 49
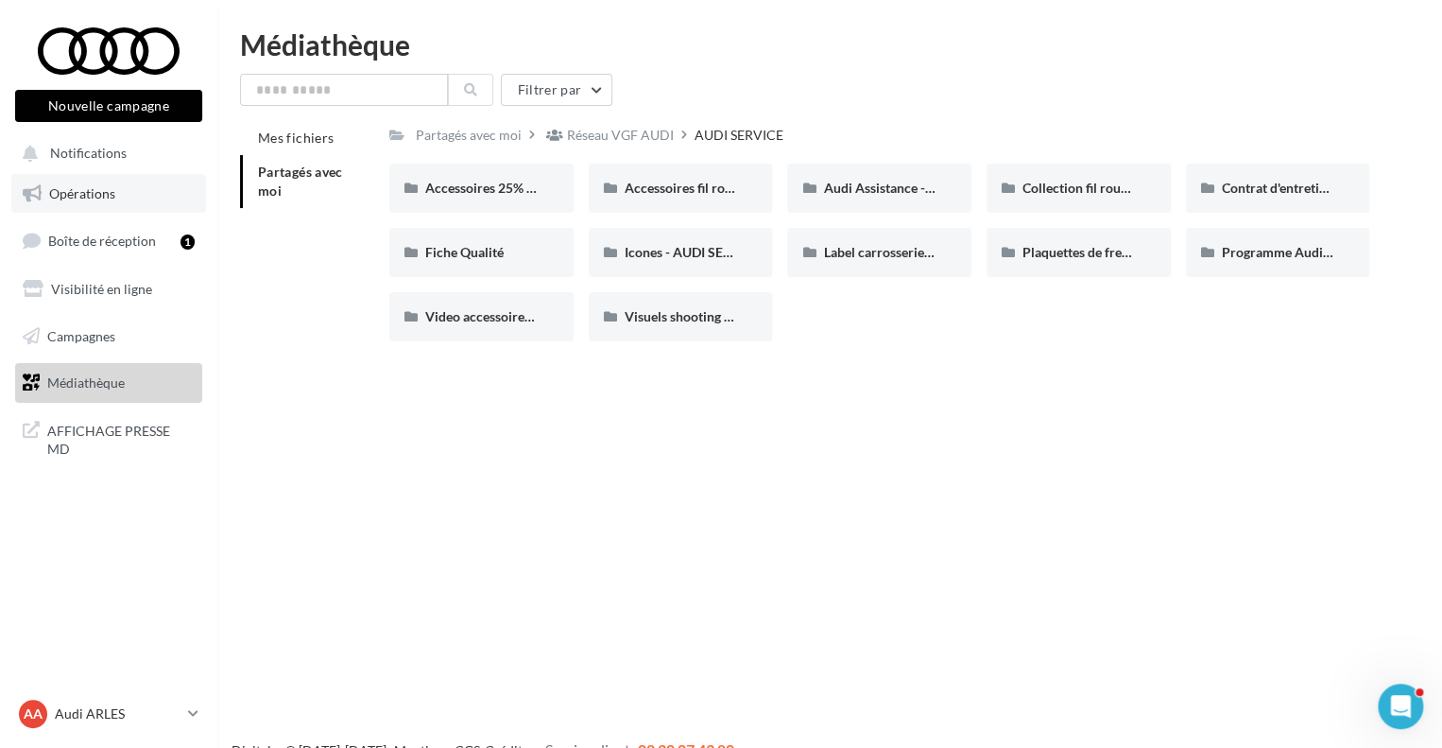
click at [99, 194] on span "Opérations" at bounding box center [82, 193] width 66 height 16
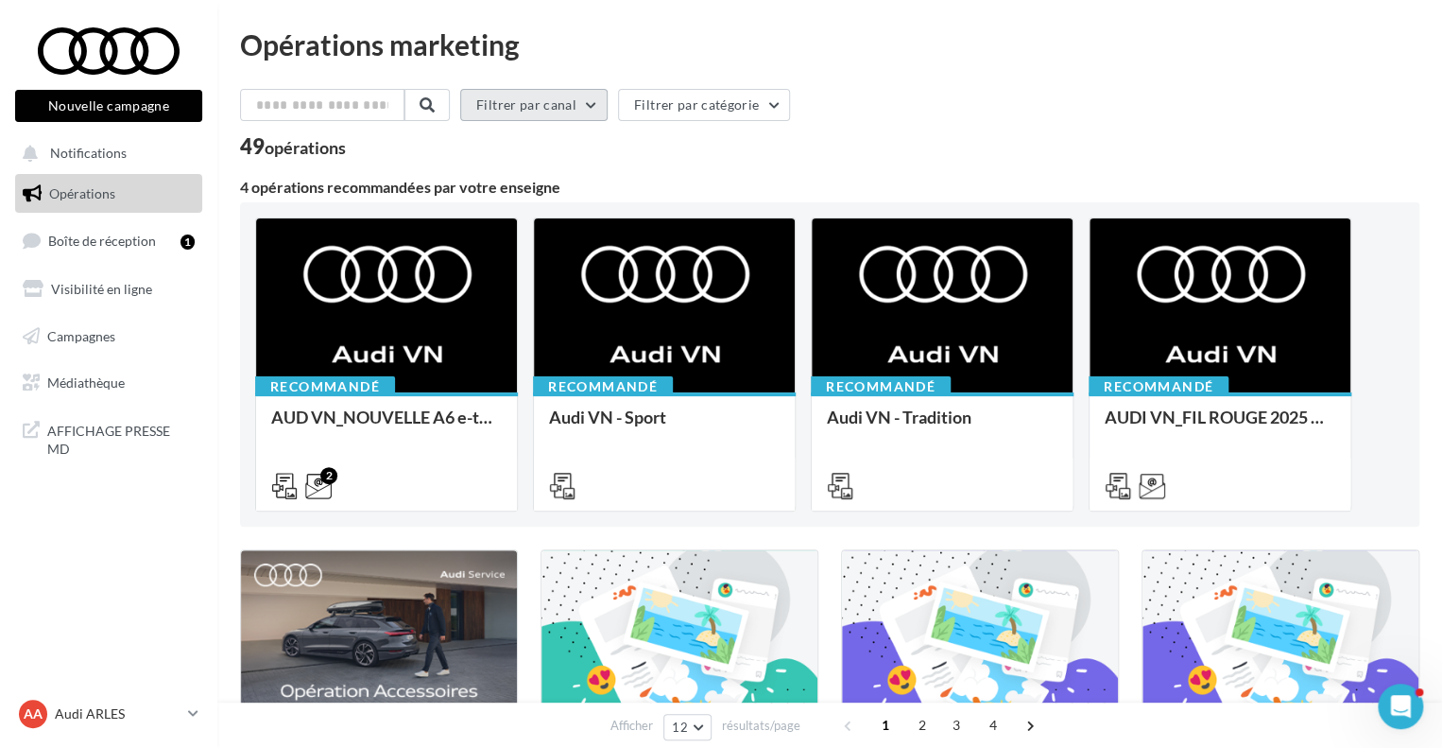
click at [601, 113] on button "Filtrer par canal" at bounding box center [533, 105] width 147 height 32
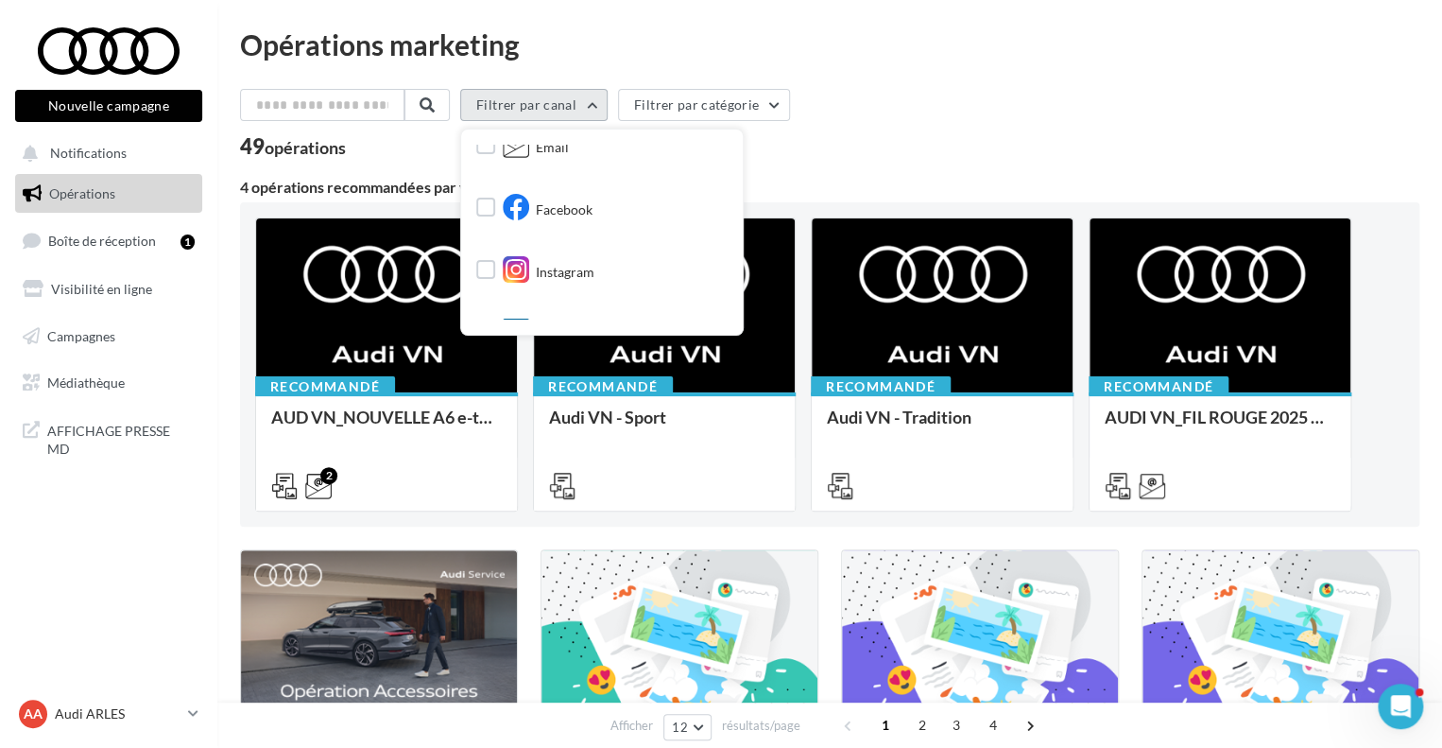
scroll to position [140, 0]
click at [572, 252] on div "Instagram" at bounding box center [549, 264] width 92 height 32
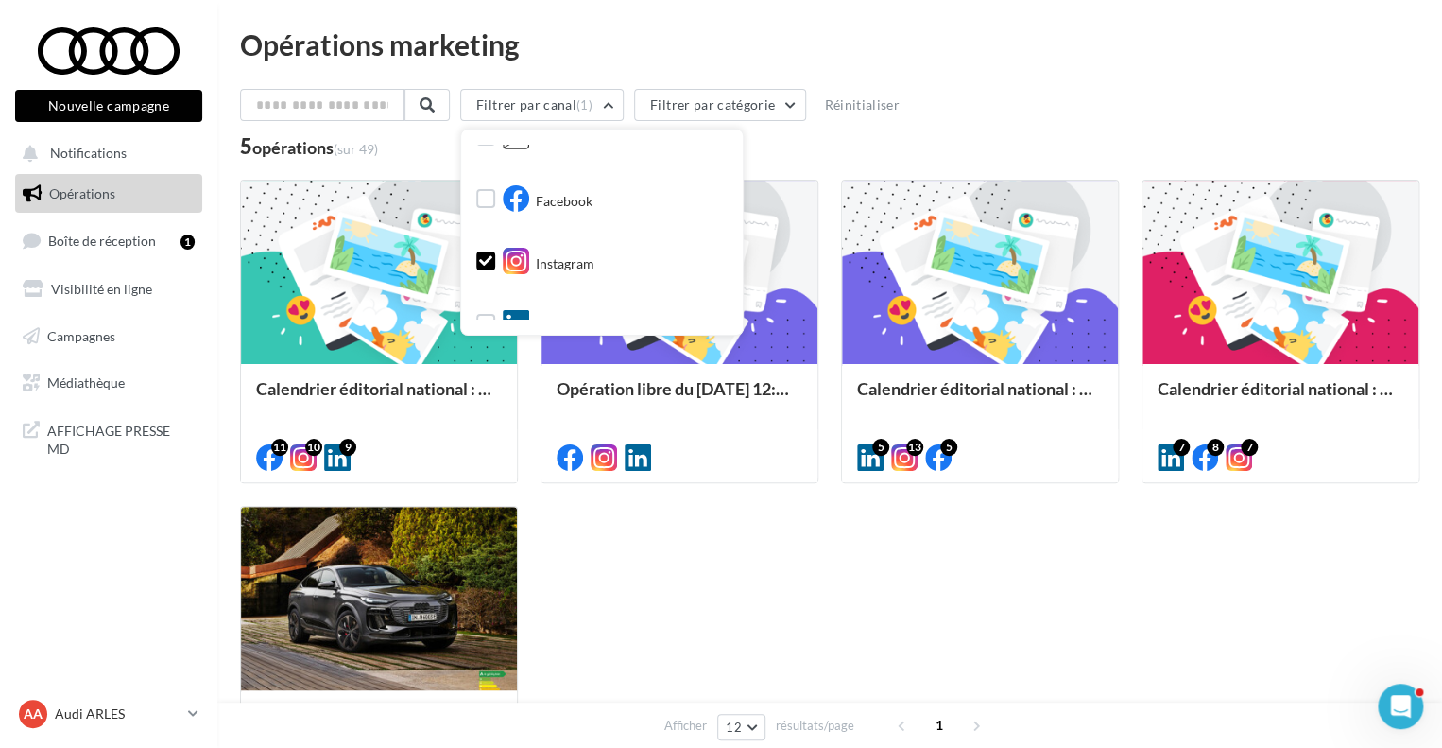
click at [646, 555] on div "Calendrier éditorial national : du 02.09 au 08.09 11 10 9 Opération libre du 01…" at bounding box center [830, 495] width 1180 height 630
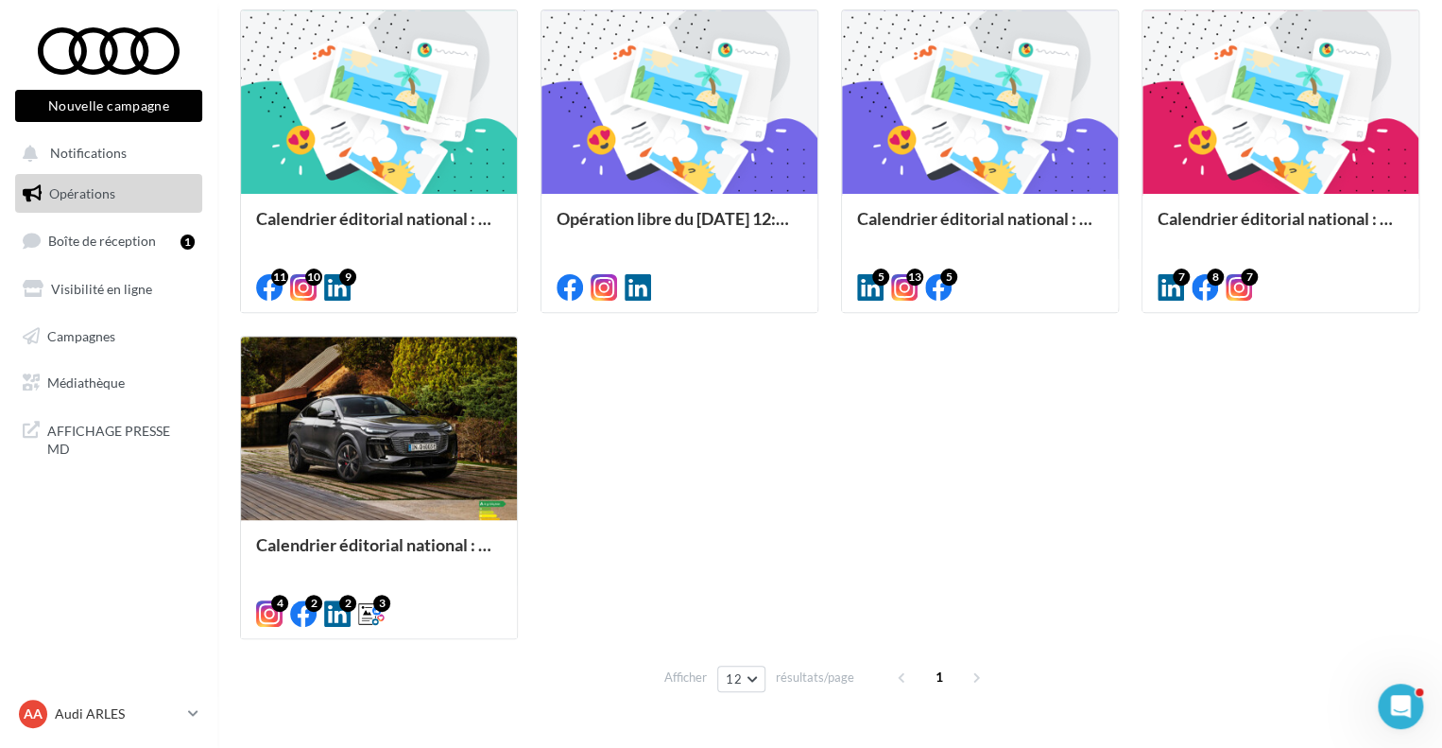
scroll to position [177, 0]
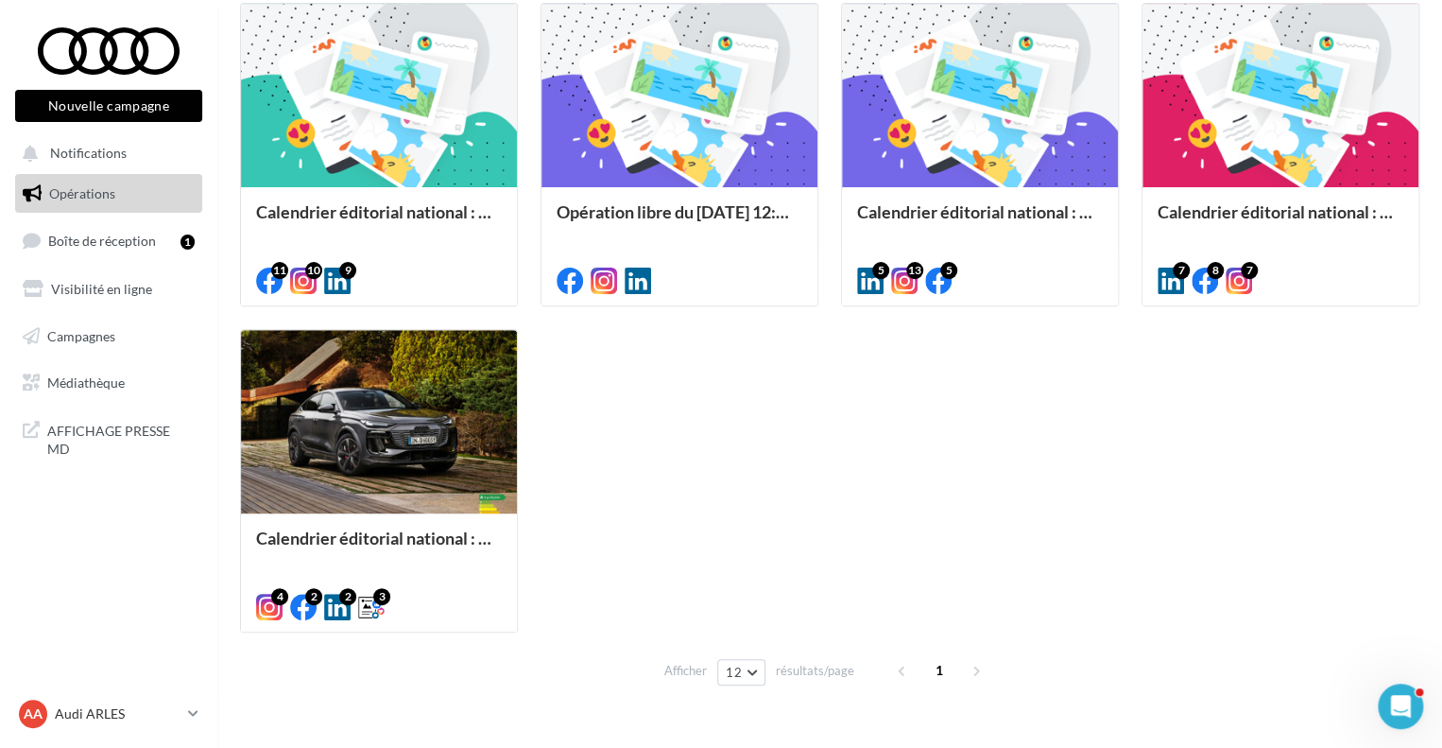
click at [773, 465] on div "Calendrier éditorial national : du 02.09 au 08.09 11 10 9 Opération libre du 01…" at bounding box center [830, 318] width 1180 height 630
click at [68, 396] on link "Médiathèque" at bounding box center [108, 383] width 195 height 40
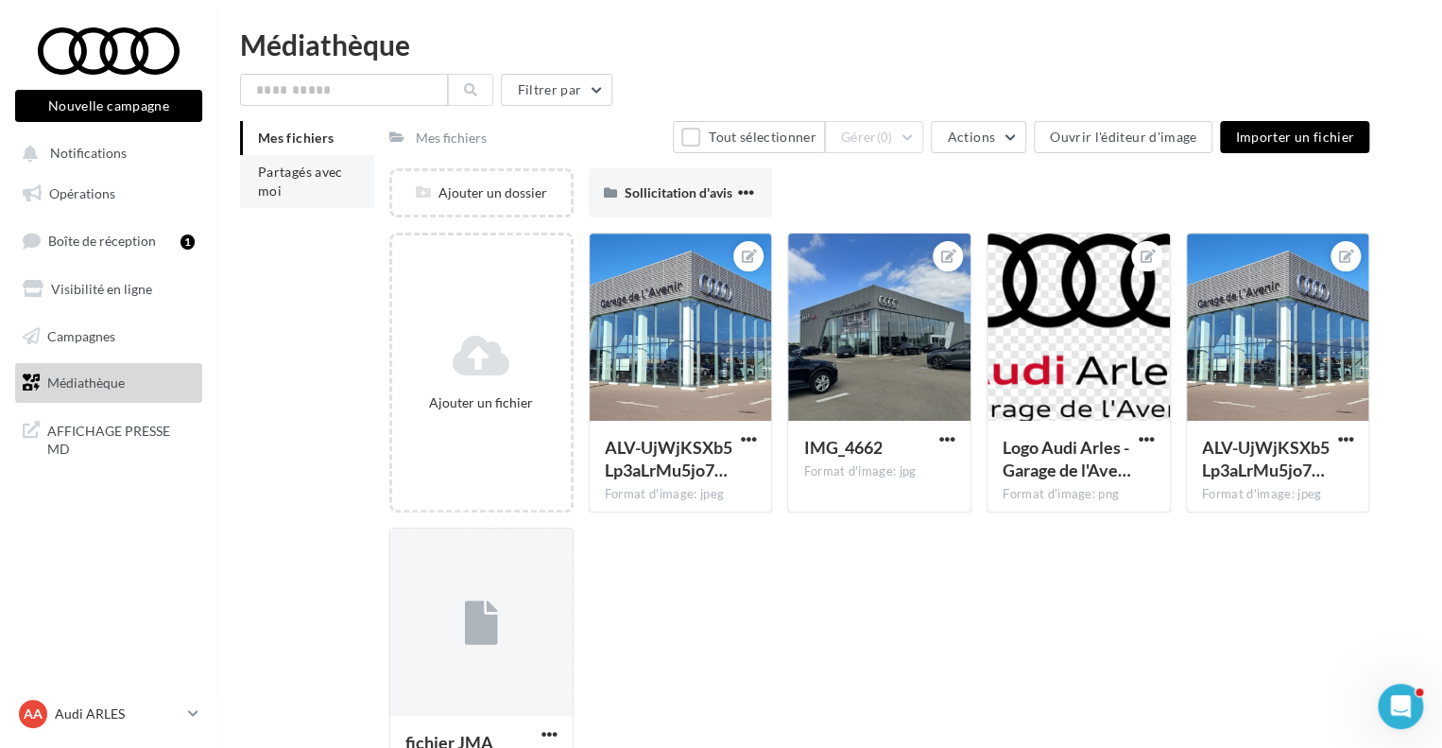
click at [310, 203] on li "Partagés avec moi" at bounding box center [307, 181] width 134 height 53
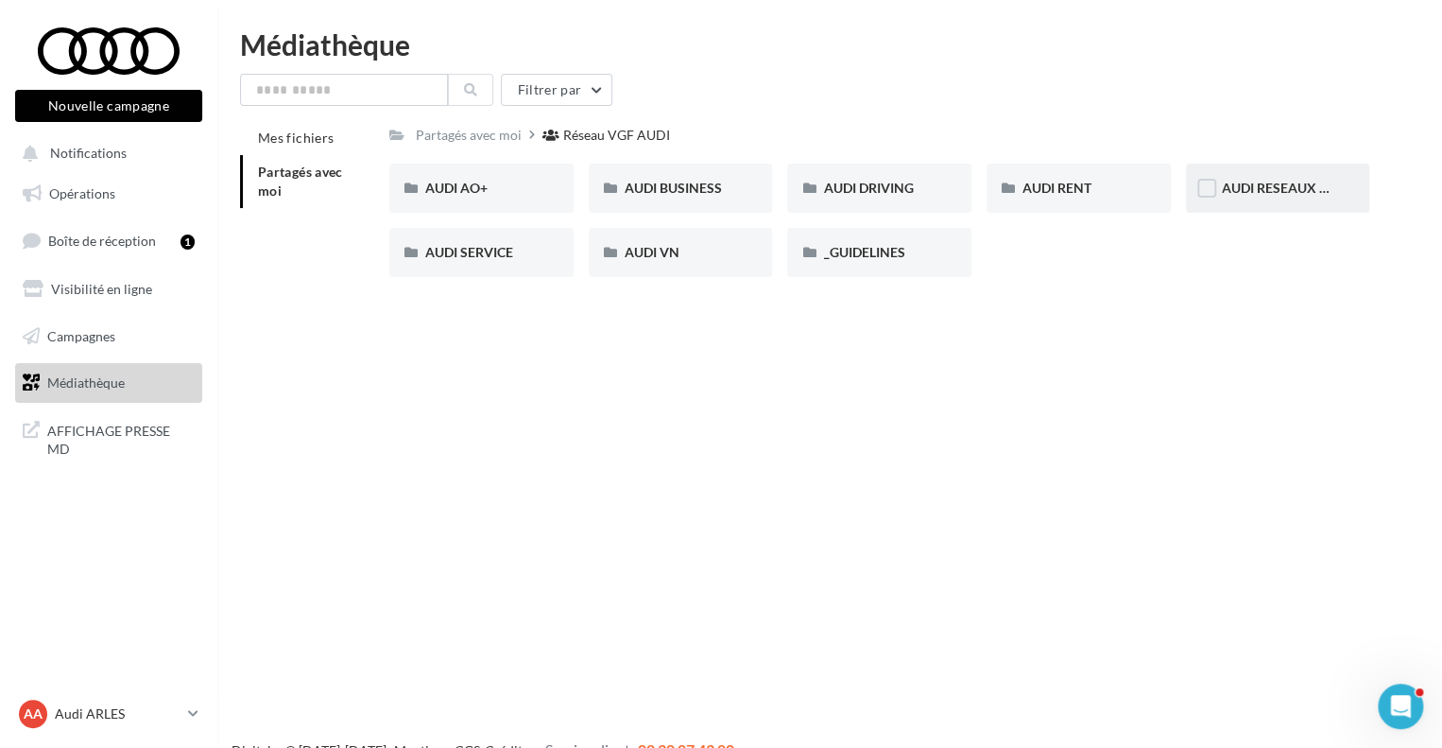
click at [1264, 202] on div "AUDI RESEAUX SOCIAUX" at bounding box center [1278, 188] width 184 height 49
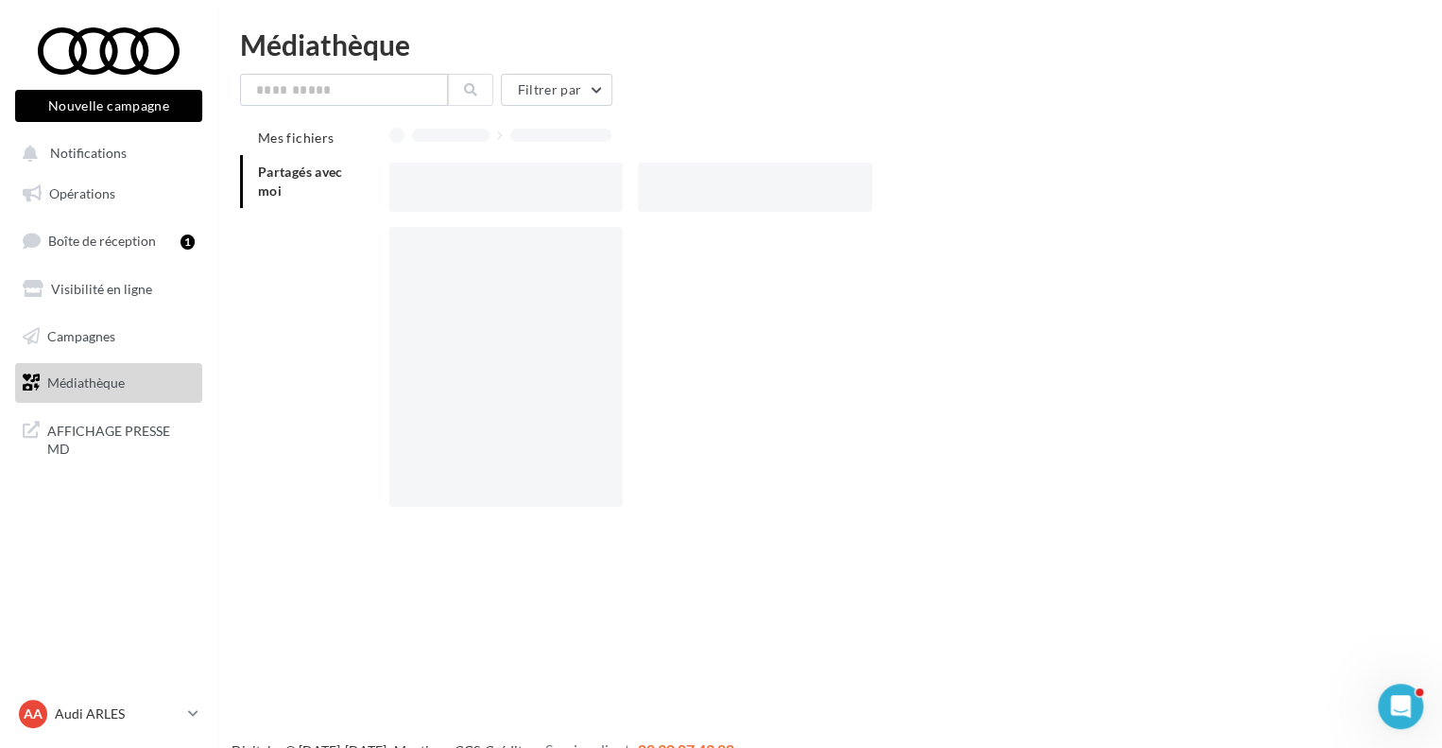
click at [1264, 202] on div at bounding box center [886, 187] width 995 height 49
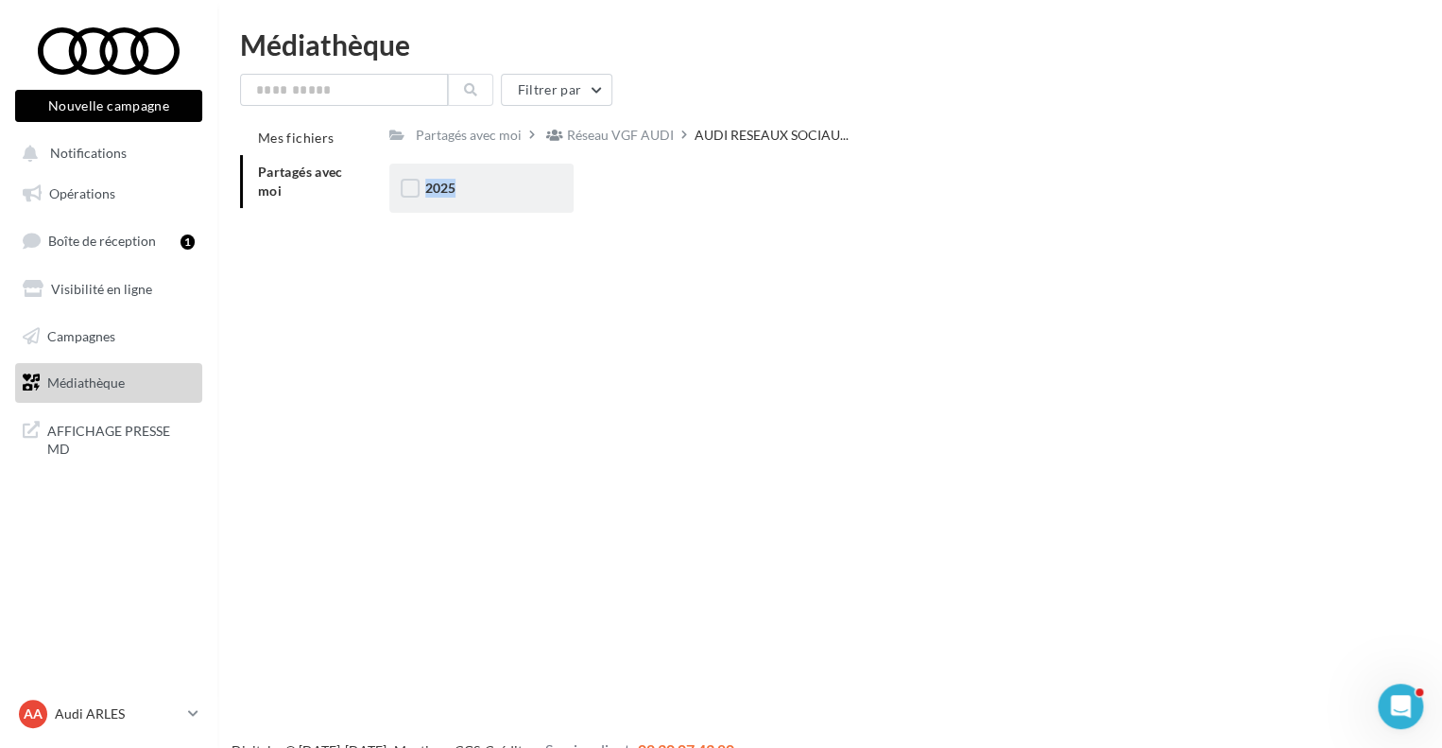
click at [533, 181] on div "2025" at bounding box center [481, 188] width 112 height 19
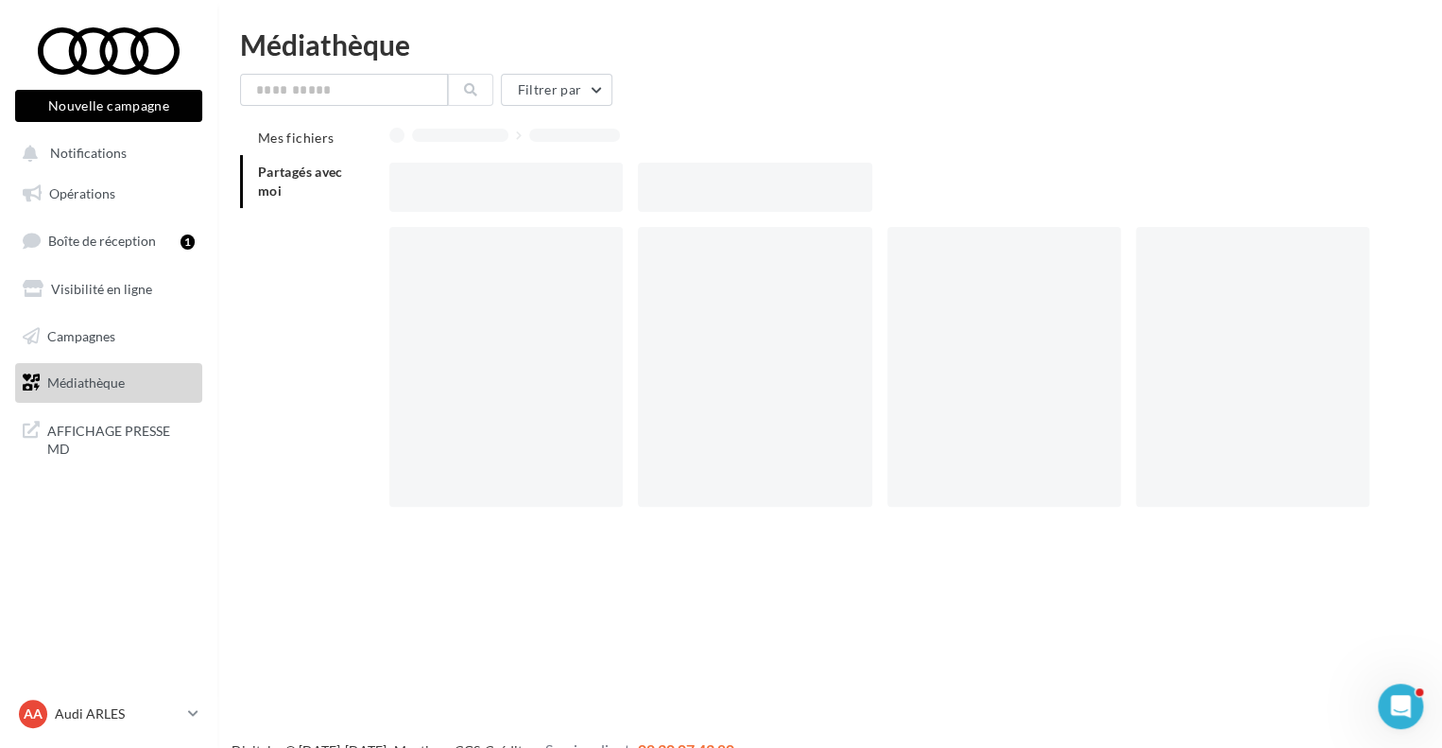
click at [533, 181] on div at bounding box center [505, 187] width 233 height 49
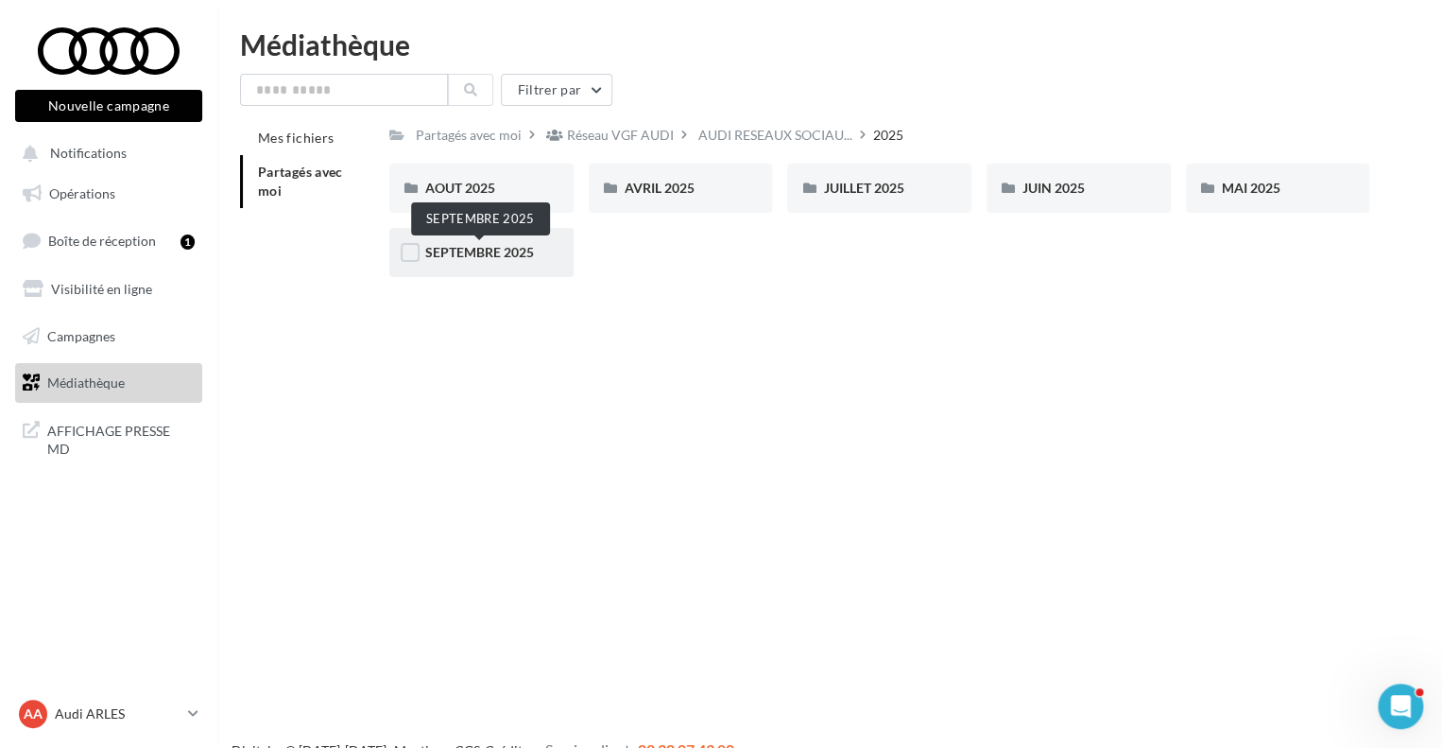
click at [510, 252] on span "SEPTEMBRE 2025" at bounding box center [479, 252] width 109 height 16
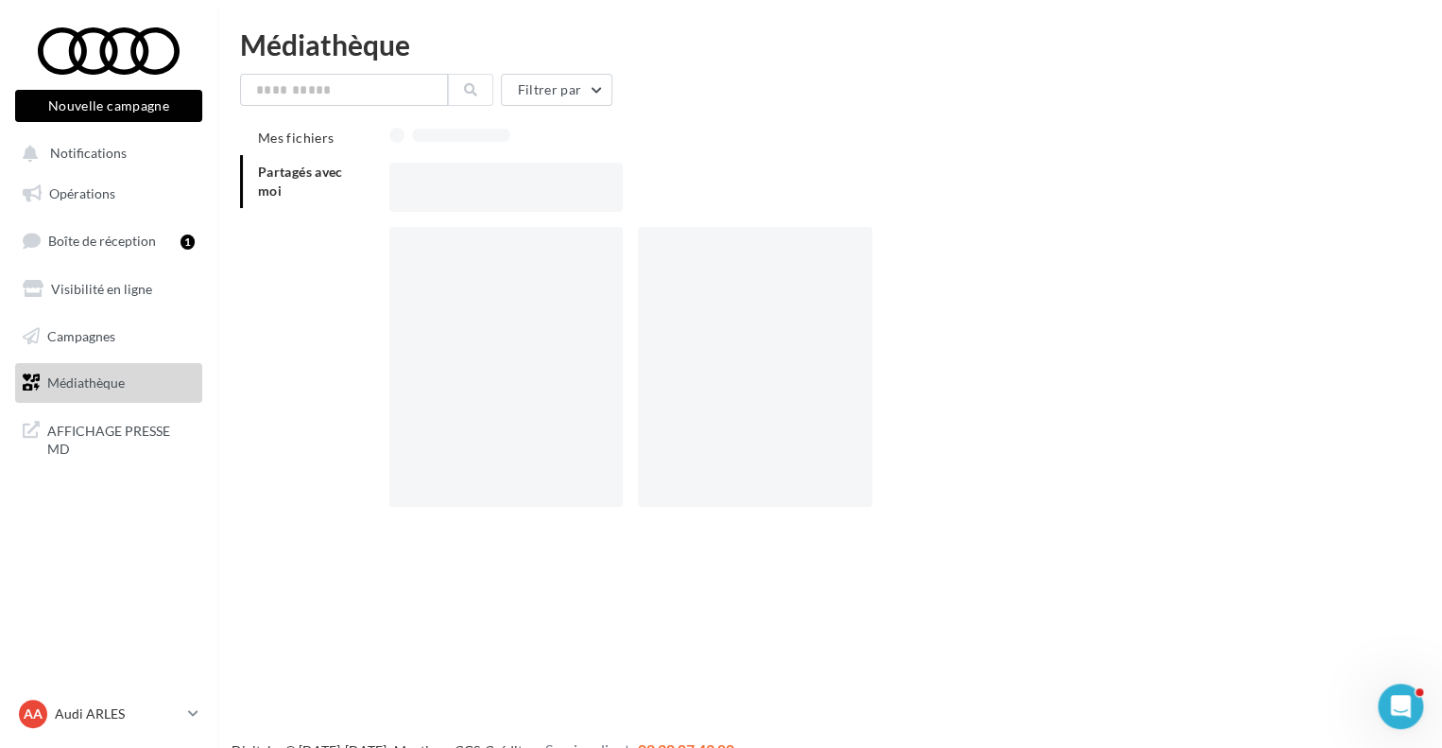
click at [510, 252] on div at bounding box center [505, 367] width 233 height 280
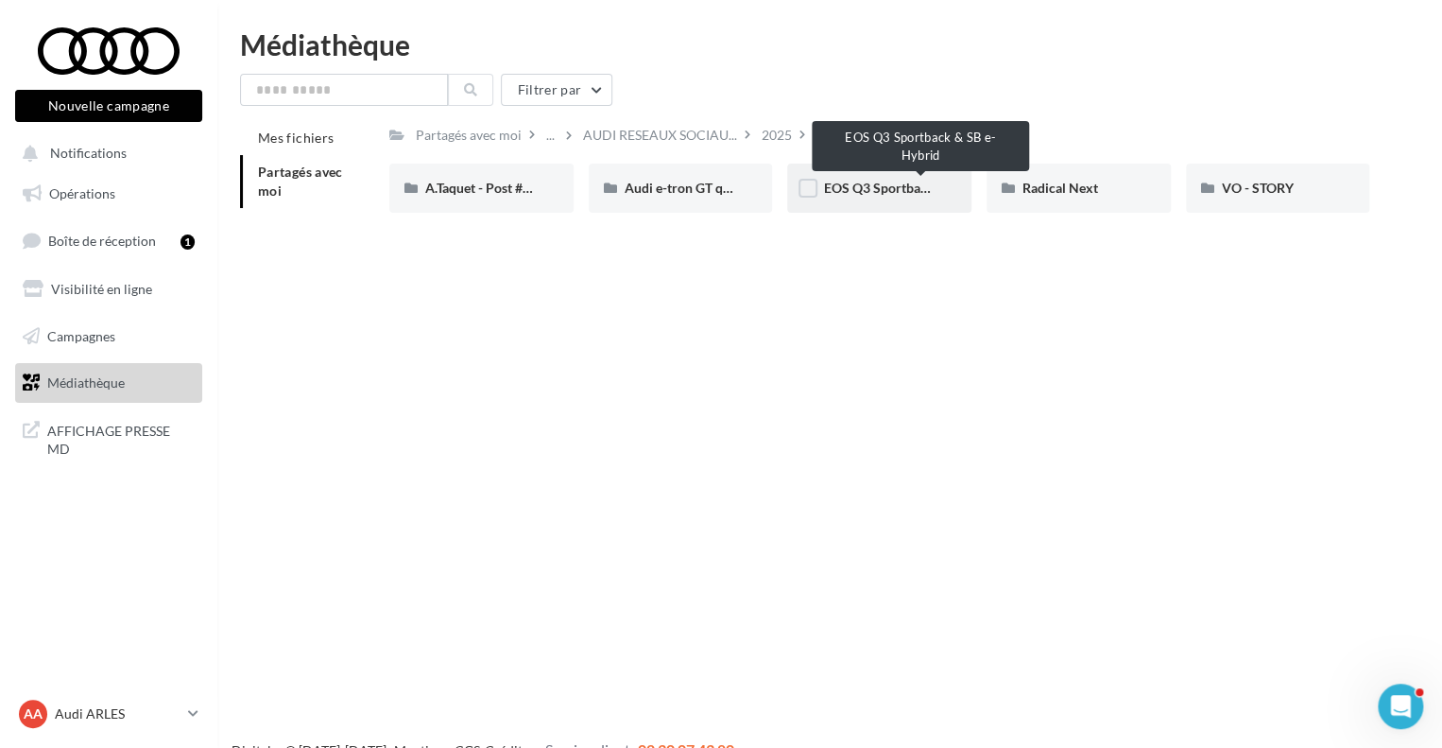
click at [890, 190] on span "EOS Q3 Sportback & SB e-Hybrid" at bounding box center [922, 188] width 198 height 16
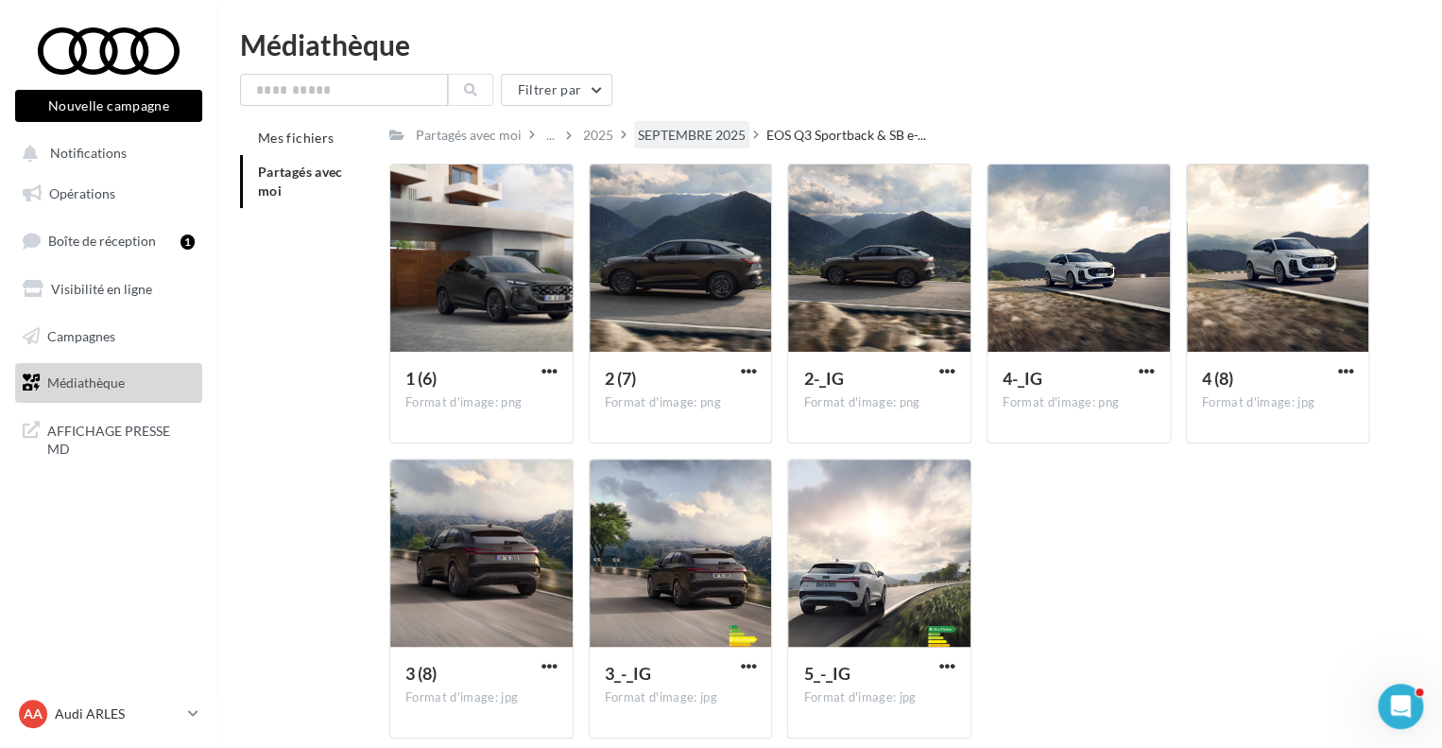
click at [711, 141] on div "SEPTEMBRE 2025" at bounding box center [692, 135] width 108 height 19
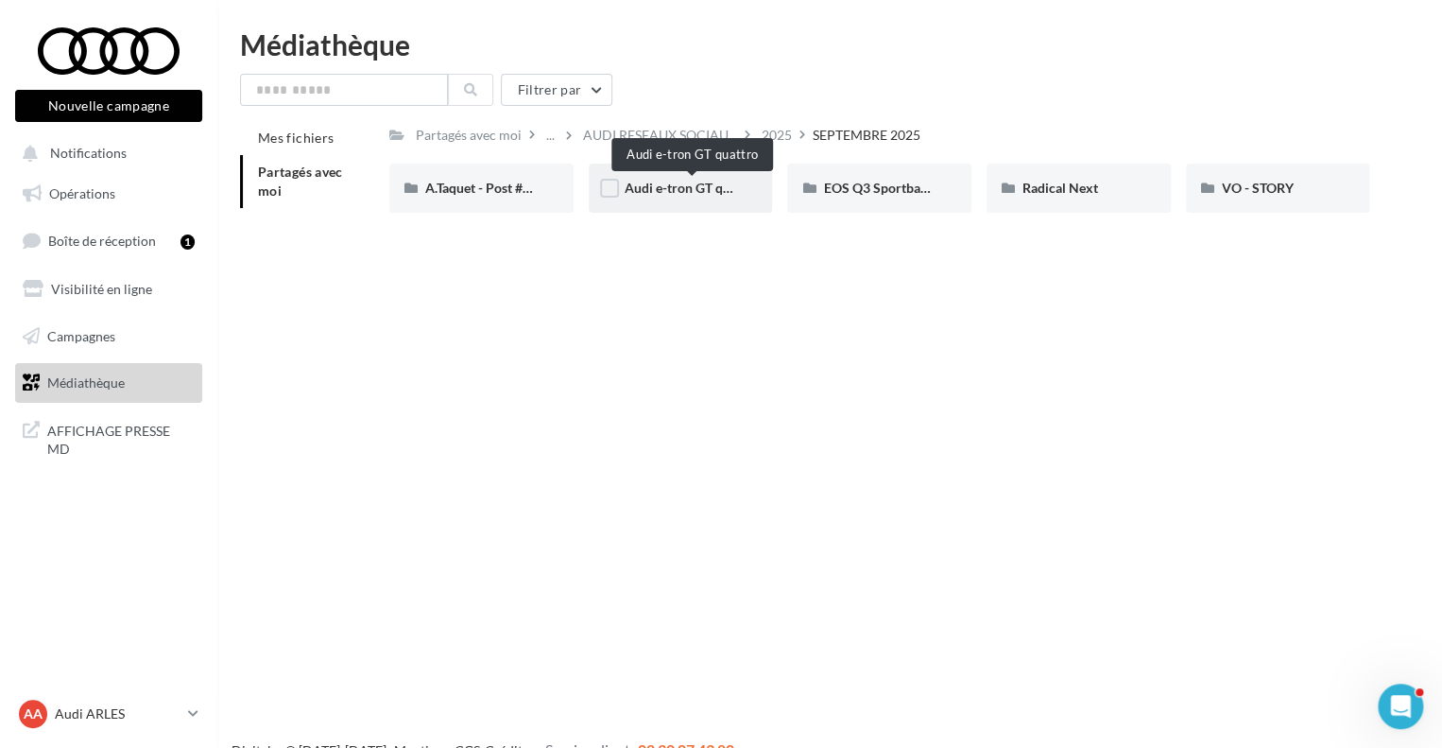
click at [692, 188] on span "Audi e-tron GT quattro" at bounding box center [692, 188] width 135 height 16
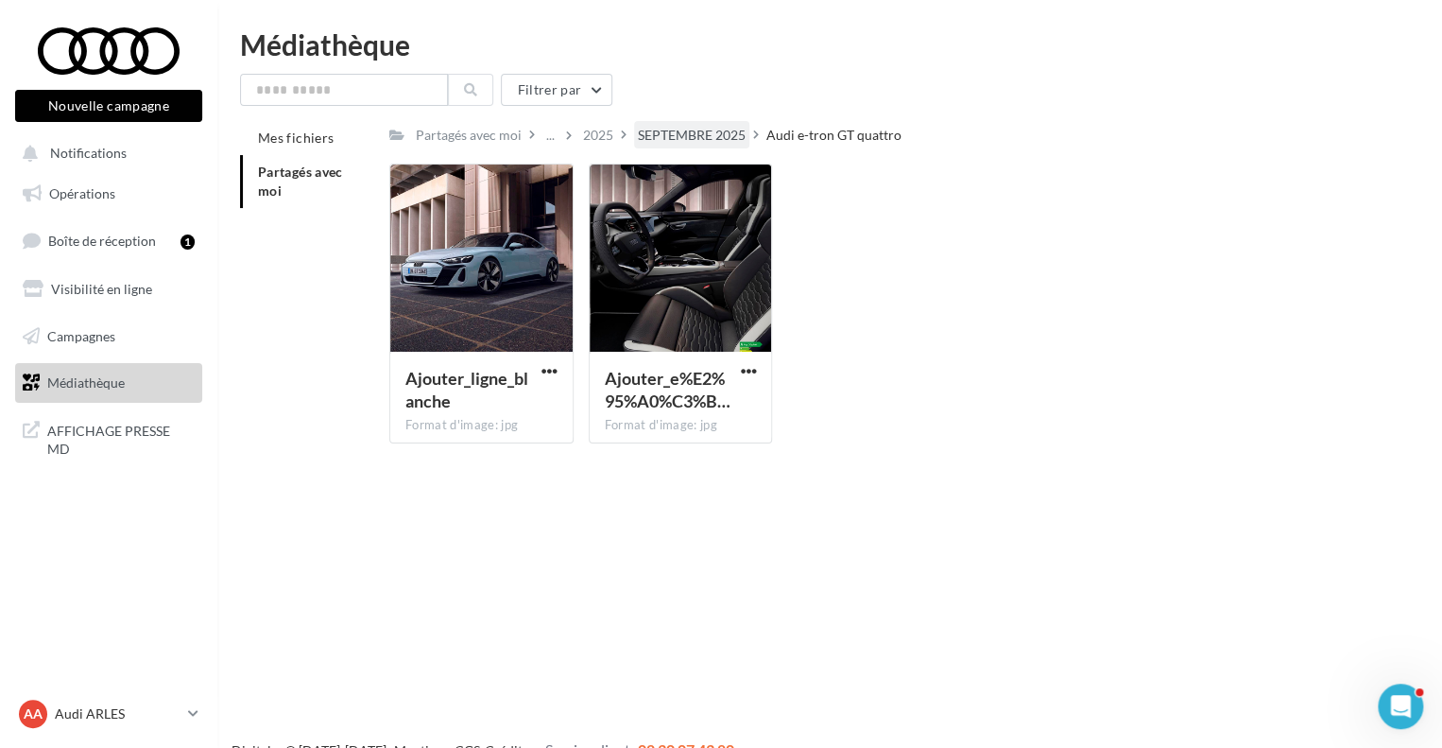
click at [698, 136] on div "SEPTEMBRE 2025" at bounding box center [692, 135] width 108 height 19
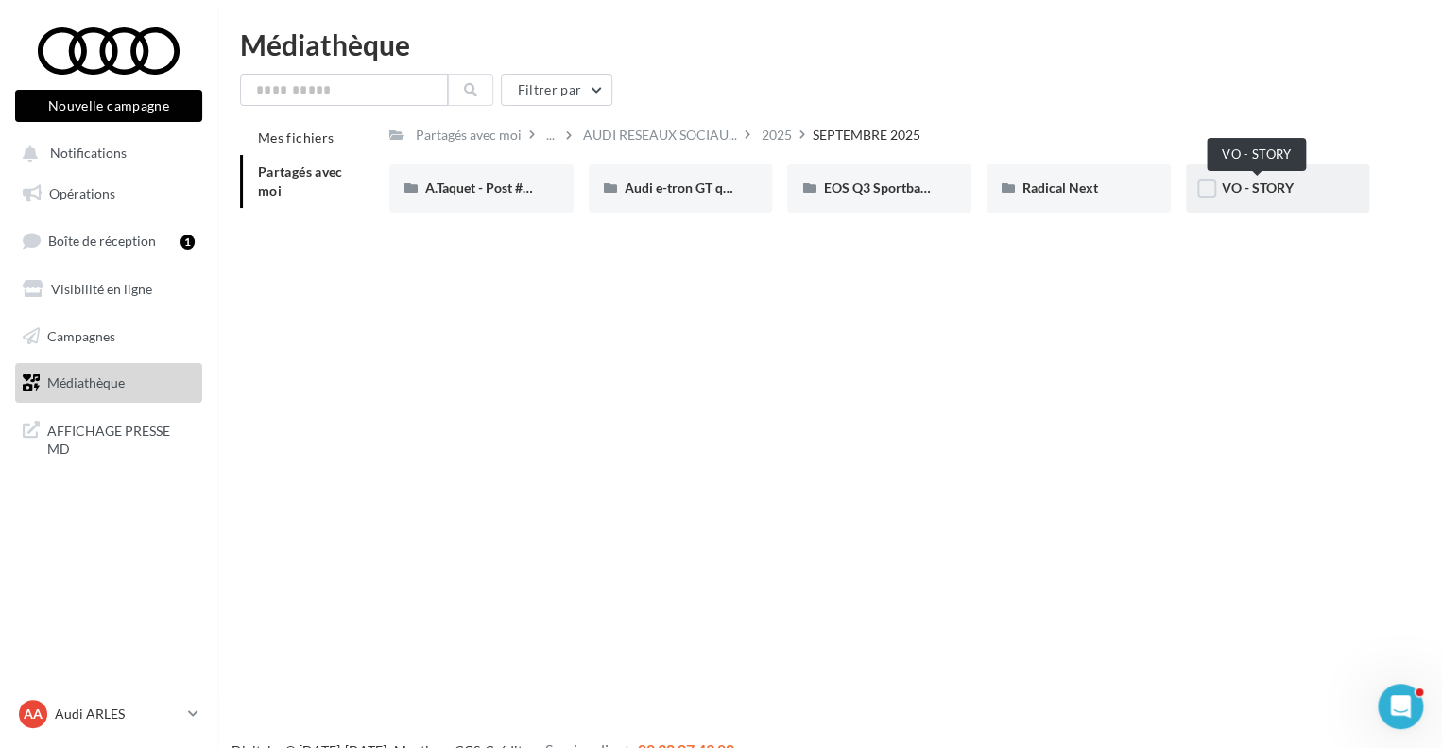
click at [1253, 194] on span "VO - STORY" at bounding box center [1258, 188] width 72 height 16
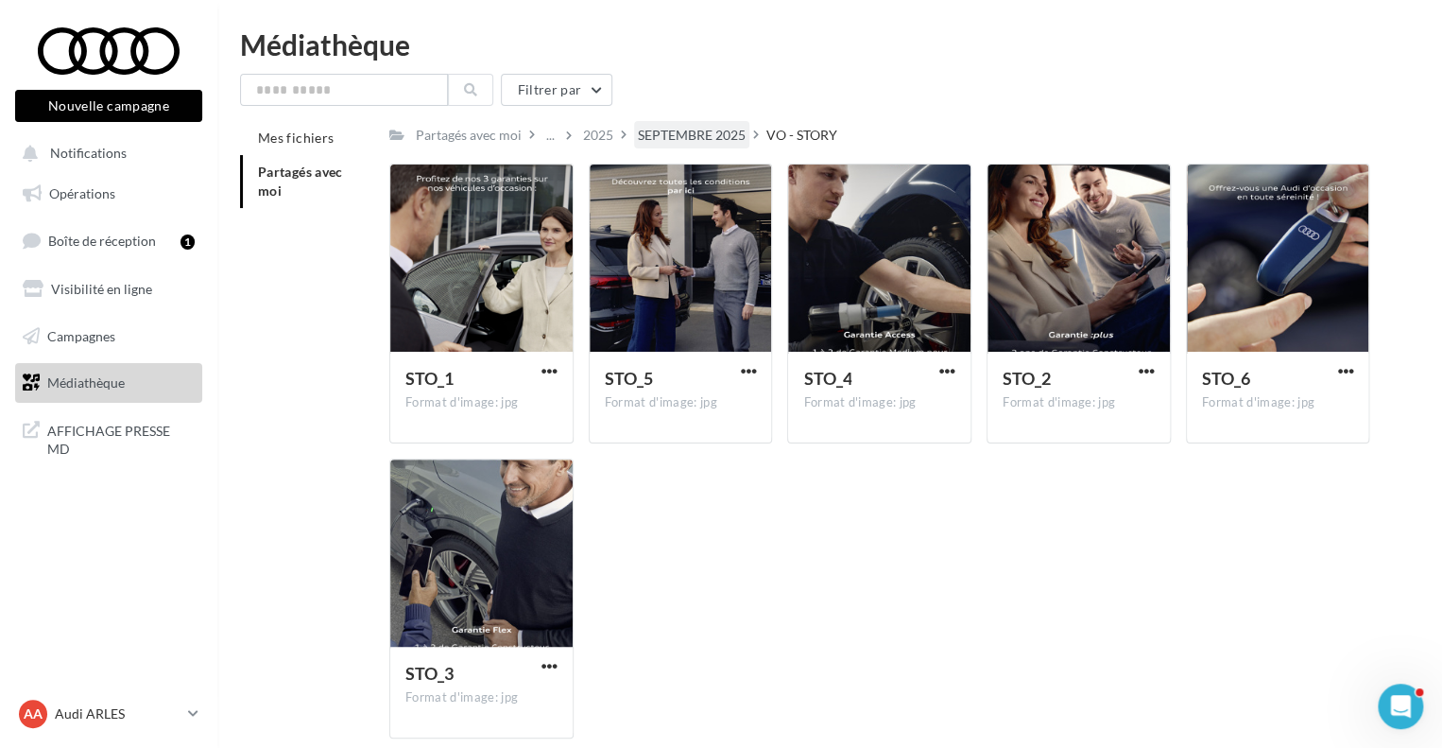
click at [673, 131] on div "SEPTEMBRE 2025" at bounding box center [692, 135] width 108 height 19
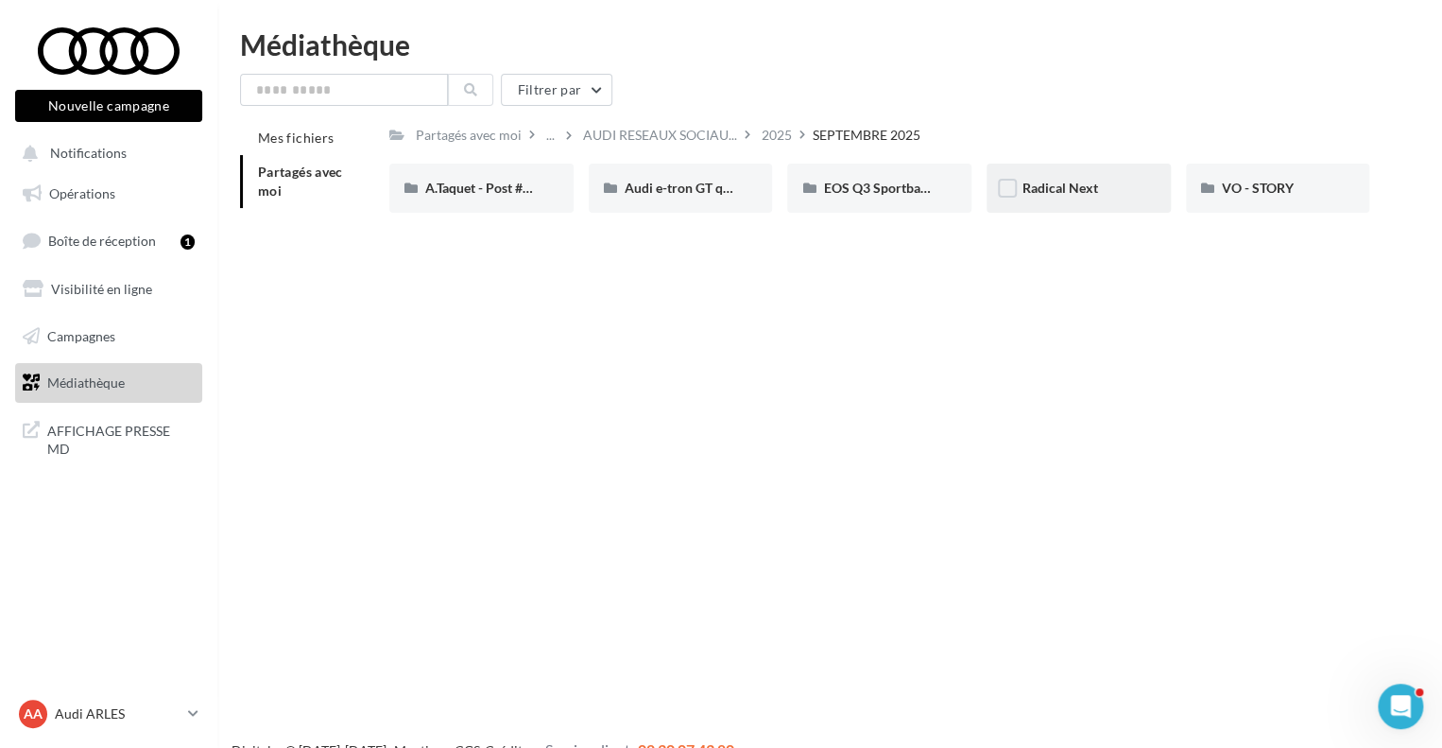
click at [1078, 199] on div "Radical Next" at bounding box center [1079, 188] width 184 height 49
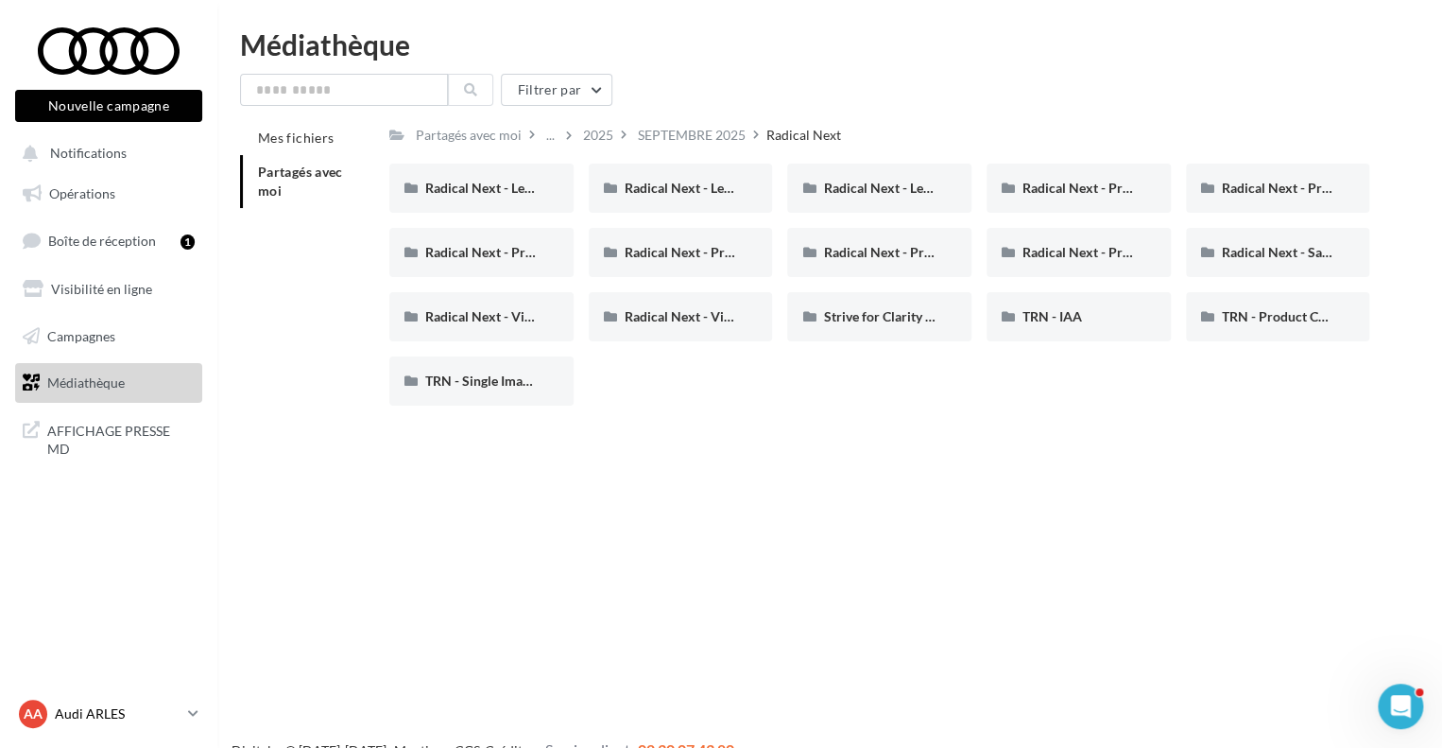
click at [188, 715] on icon at bounding box center [193, 713] width 10 height 16
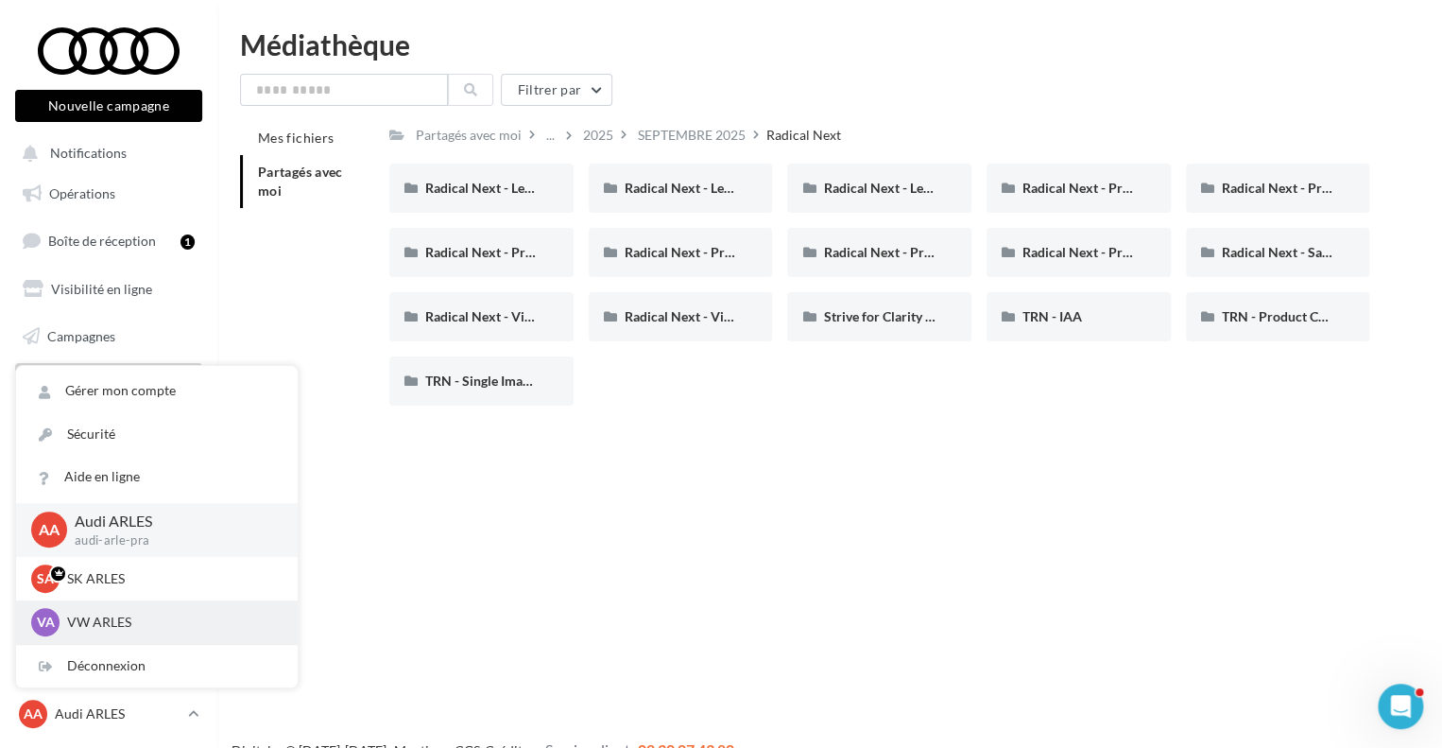
click at [81, 627] on p "VW ARLES" at bounding box center [171, 622] width 208 height 19
